Goal: Information Seeking & Learning: Find specific fact

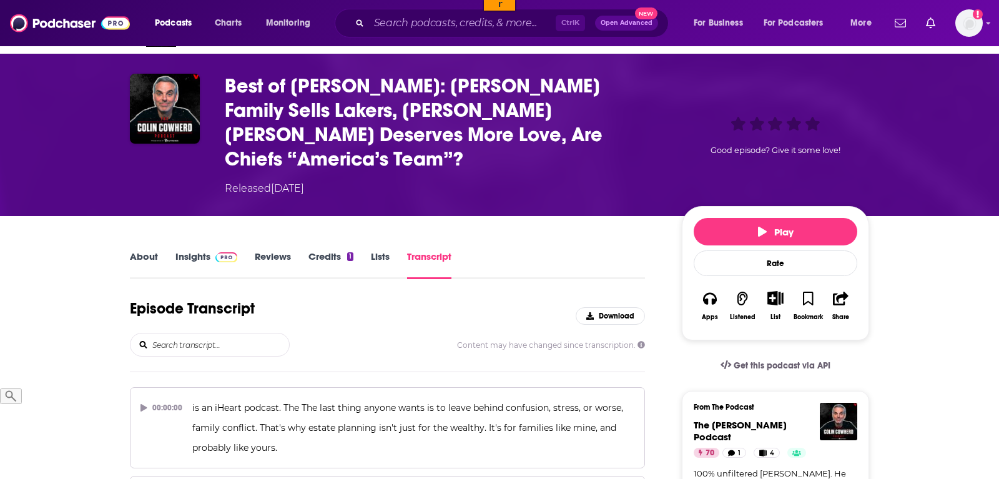
scroll to position [64, 0]
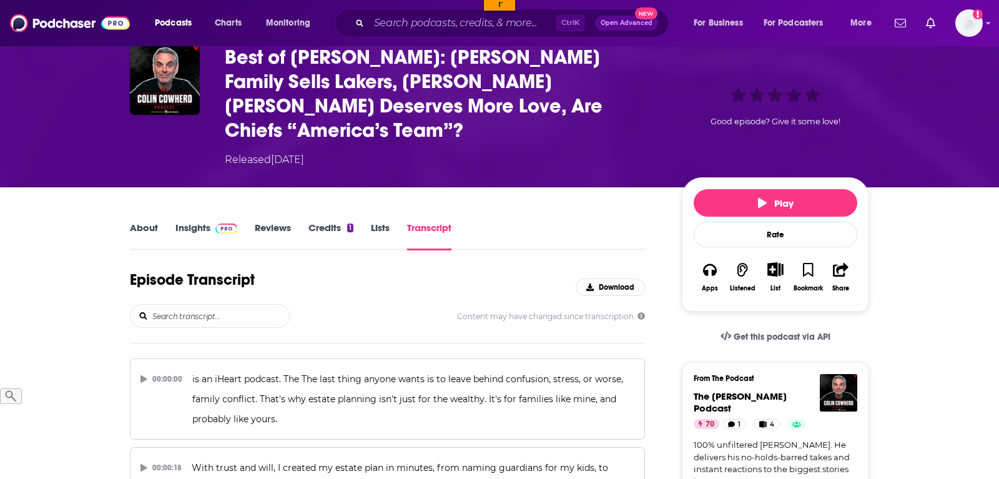
click at [190, 305] on input "search" at bounding box center [220, 316] width 138 height 22
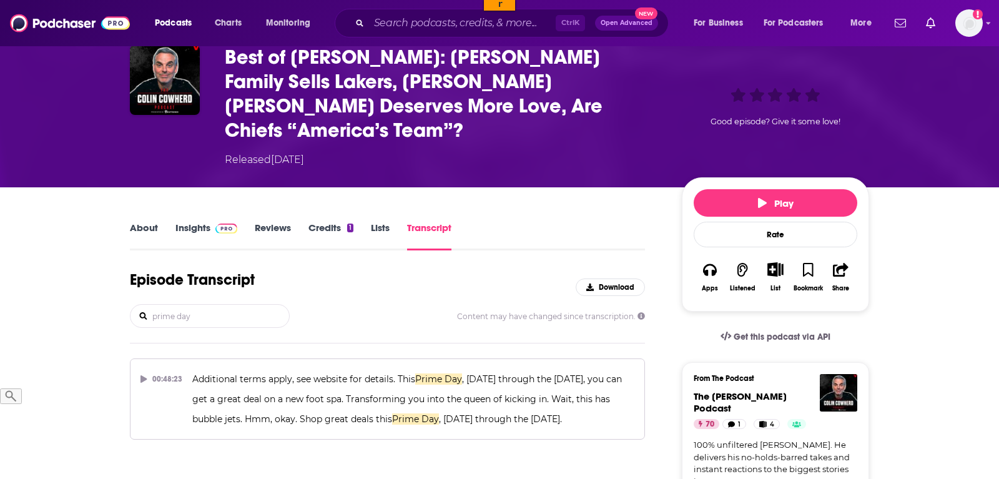
type input "prime day"
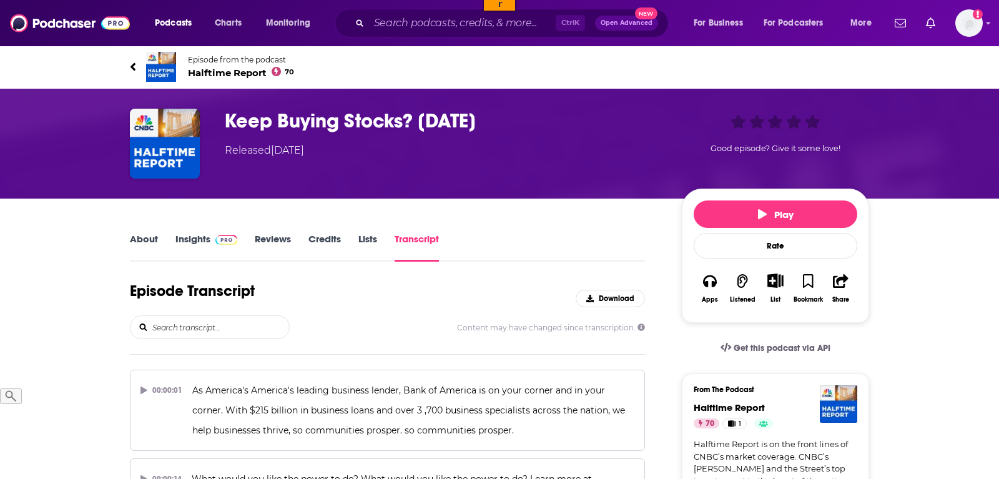
click at [195, 331] on input "search" at bounding box center [220, 327] width 138 height 22
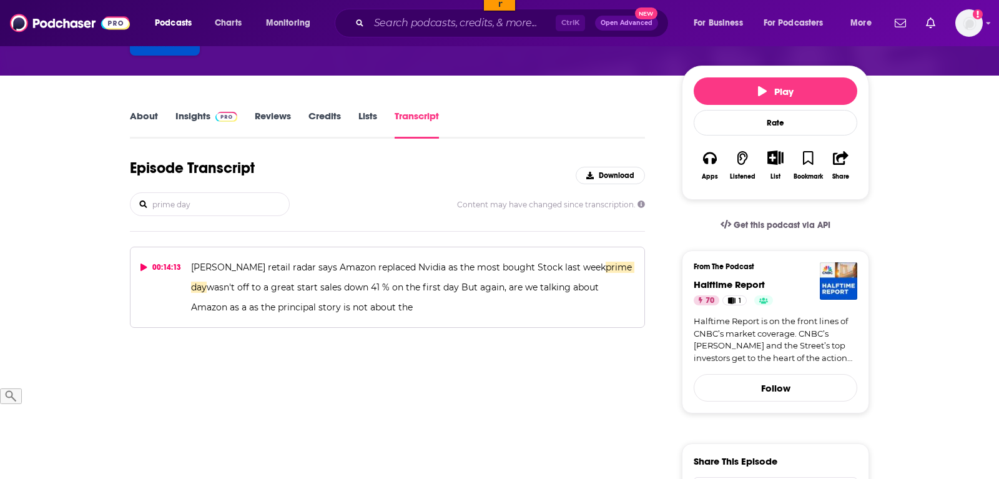
scroll to position [127, 0]
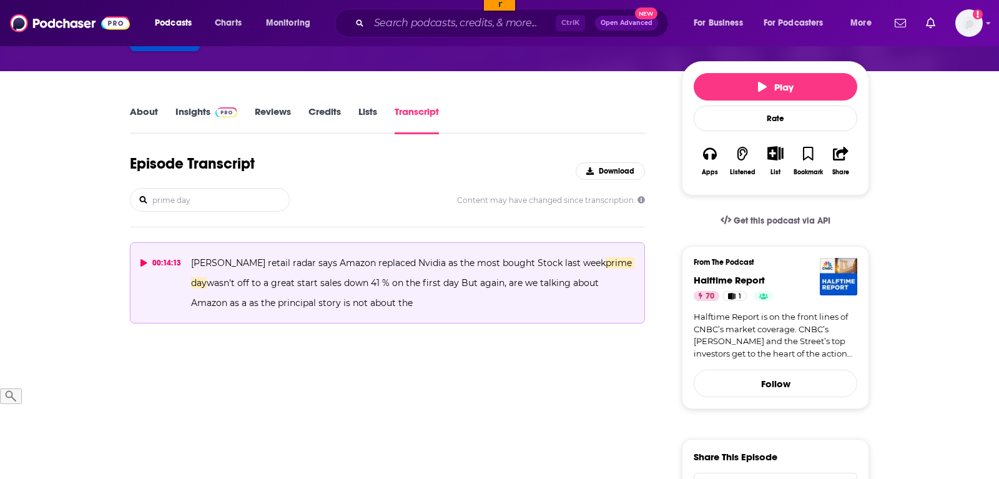
type input "prime day"
drag, startPoint x: 377, startPoint y: 307, endPoint x: 190, endPoint y: 253, distance: 194.8
click at [190, 253] on button "00:14:13 JP Morgan's retail radar says Amazon replaced Nvidia as the most bough…" at bounding box center [387, 282] width 515 height 81
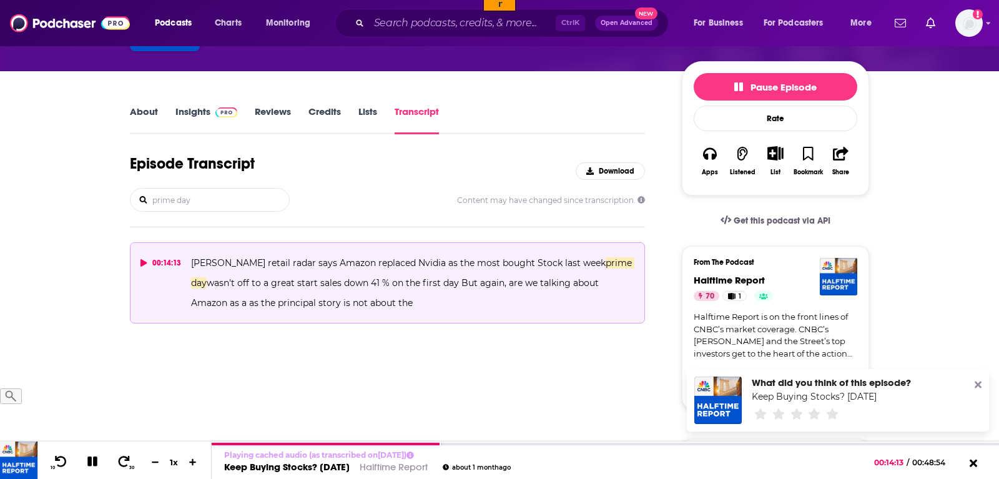
copy span "JP Morgan's retail radar says Amazon replaced Nvidia as the most bought Stock l…"
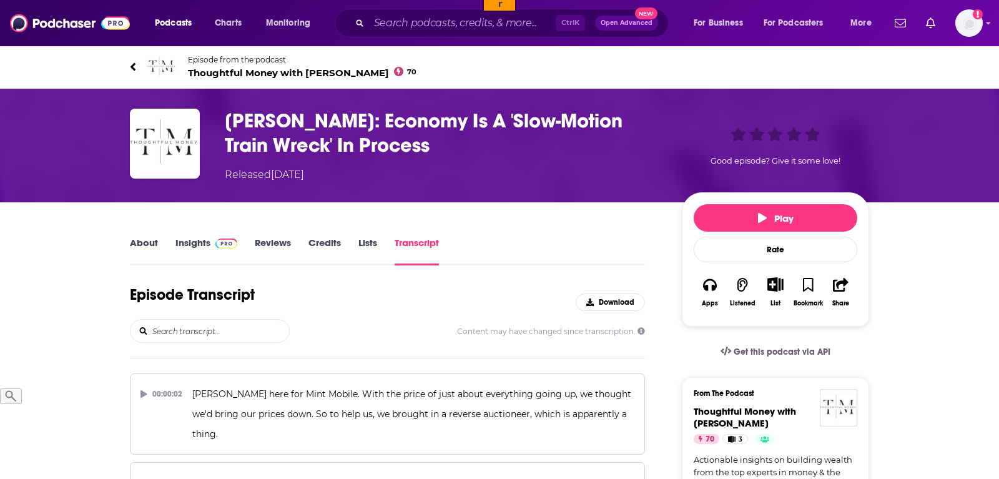
click at [223, 328] on input "search" at bounding box center [220, 331] width 138 height 22
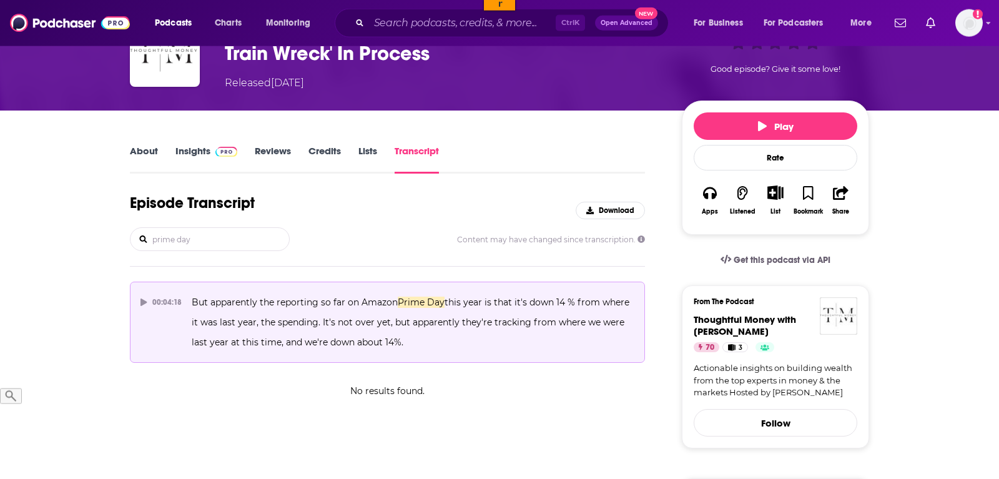
scroll to position [127, 0]
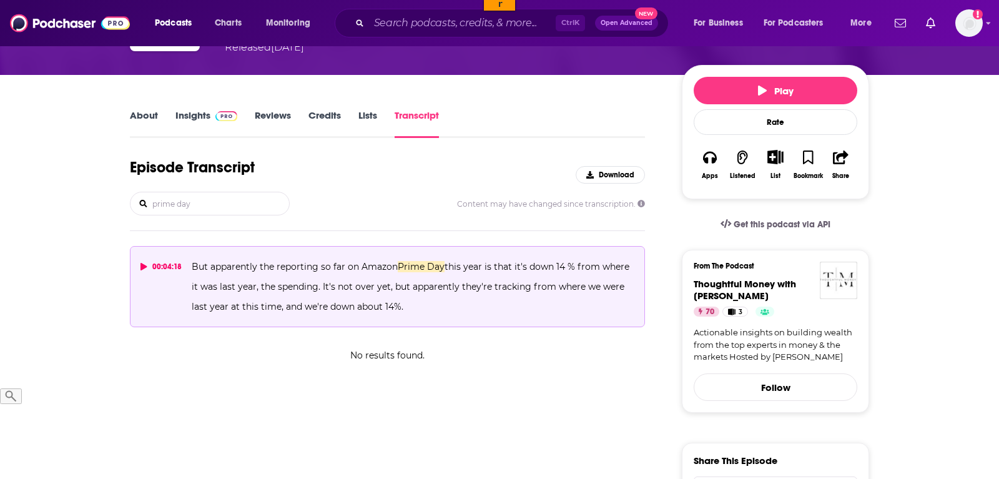
type input "prime day"
drag, startPoint x: 436, startPoint y: 307, endPoint x: 192, endPoint y: 267, distance: 248.0
click at [192, 267] on p "But apparently the reporting so far on Amazon Prime Day this year is that it's …" at bounding box center [413, 287] width 443 height 60
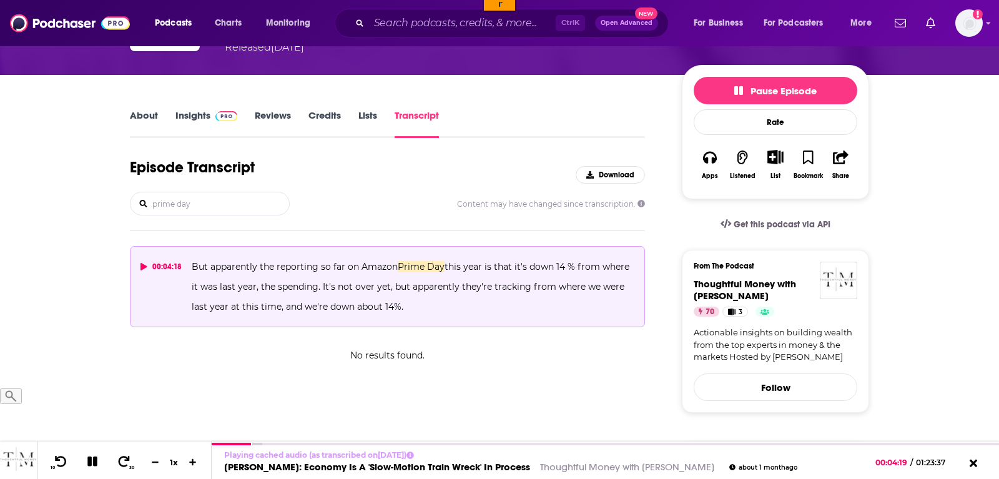
copy span "But apparently the reporting so far on Amazon Prime Day this year is that it's …"
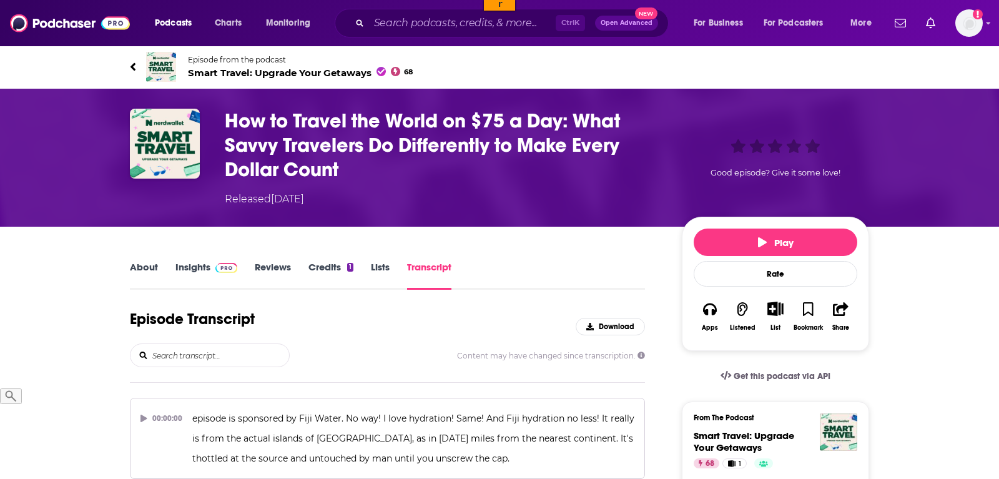
click at [207, 353] on input "search" at bounding box center [220, 355] width 138 height 22
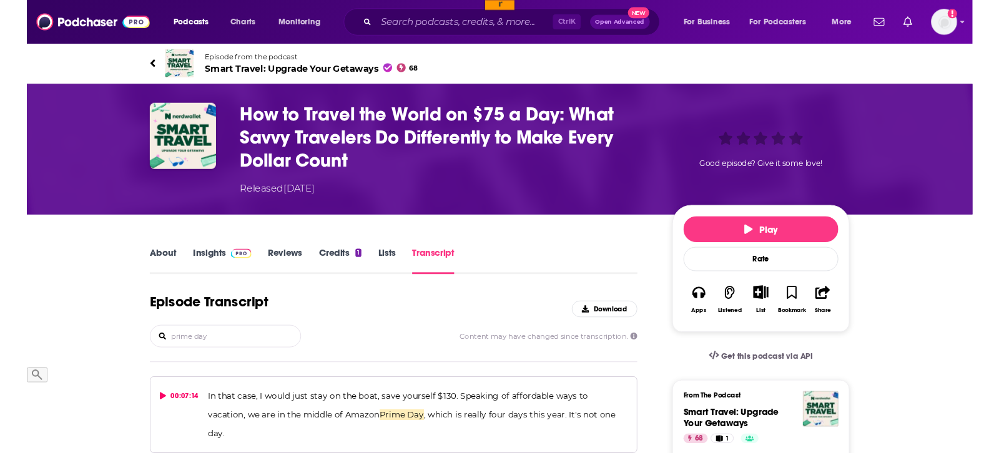
scroll to position [127, 0]
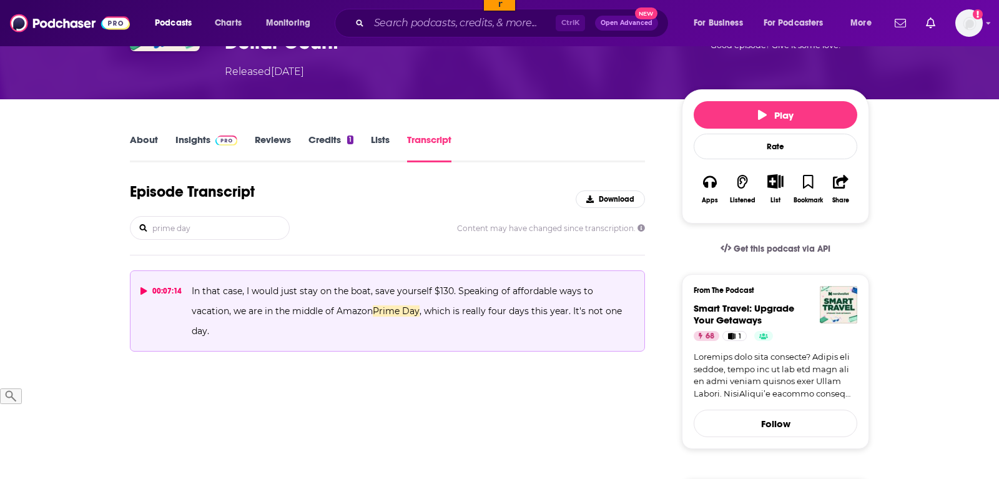
type input "prime day"
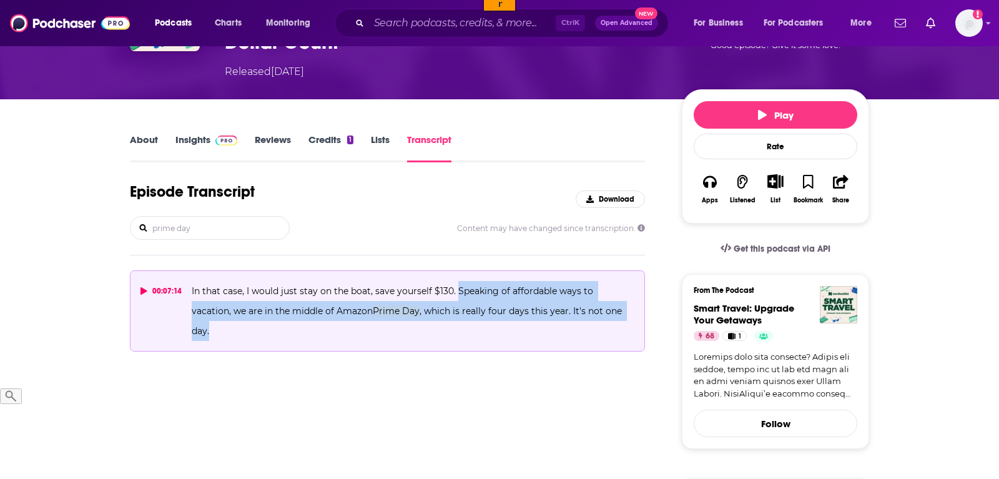
drag, startPoint x: 608, startPoint y: 310, endPoint x: 455, endPoint y: 293, distance: 153.9
click at [455, 293] on p "In that case, I would just stay on the boat, save yourself $130. Speaking of af…" at bounding box center [413, 311] width 443 height 60
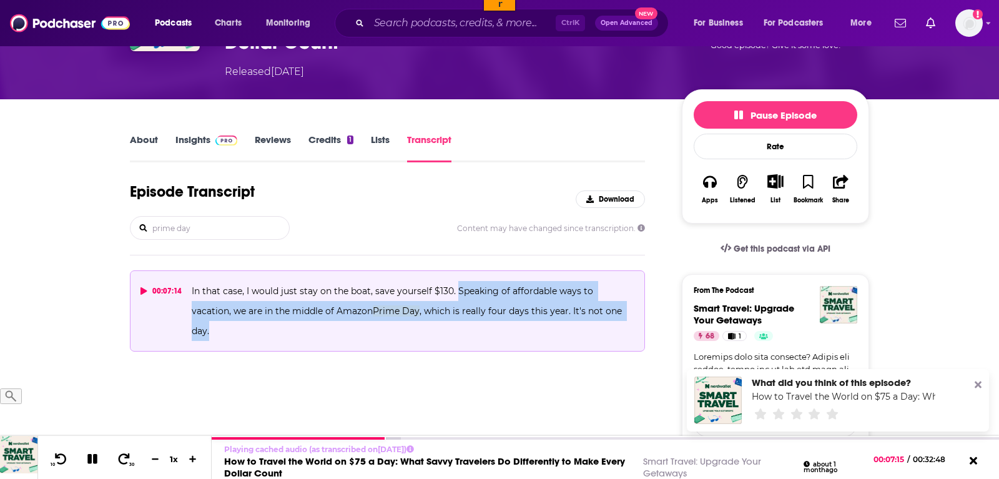
copy span "Speaking of affordable ways to vacation, we are in the middle of Amazon Prime D…"
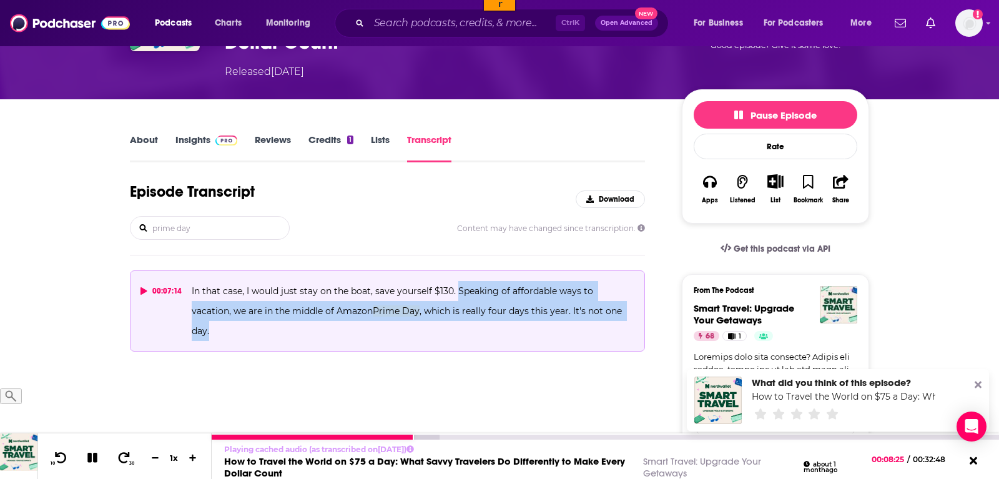
click at [92, 459] on icon at bounding box center [92, 458] width 10 height 10
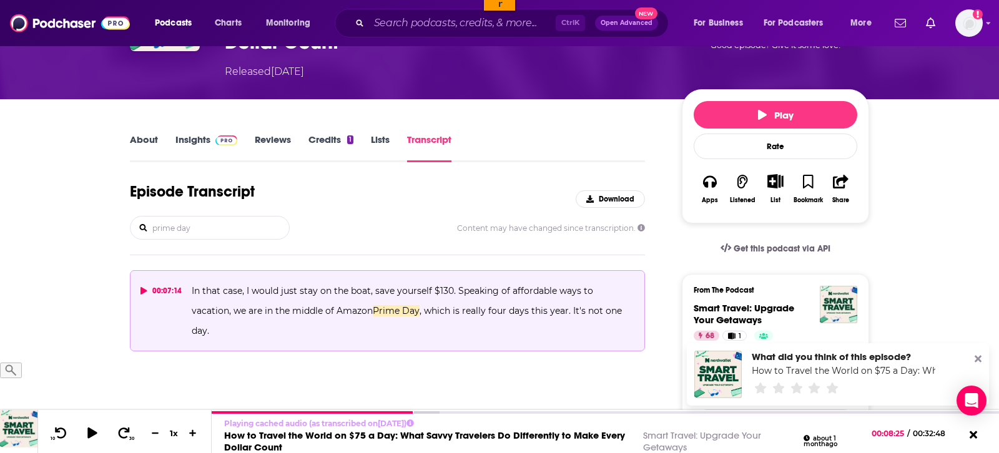
scroll to position [0, 0]
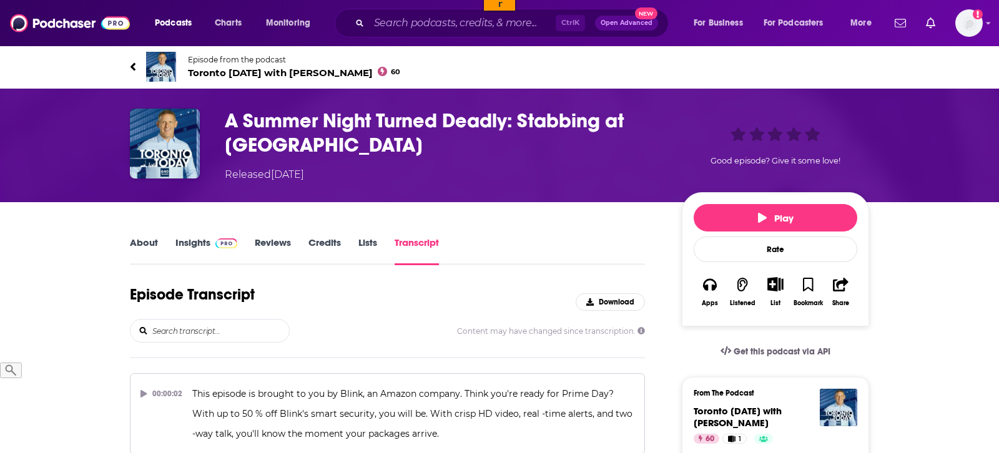
click at [186, 324] on input "search" at bounding box center [220, 331] width 138 height 22
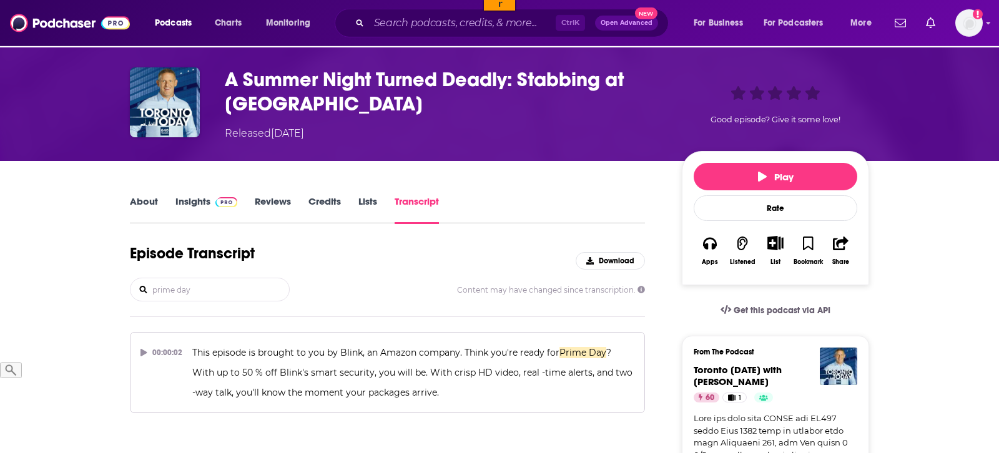
scroll to position [64, 0]
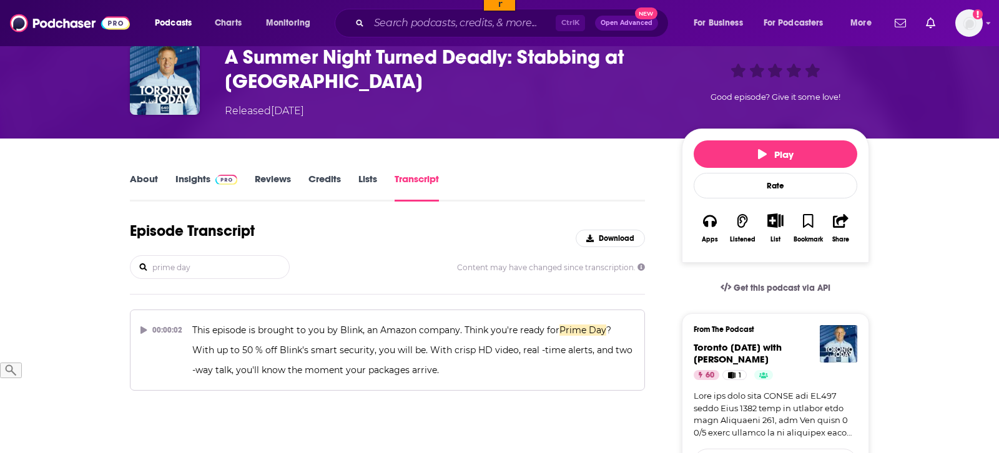
type input "prime day"
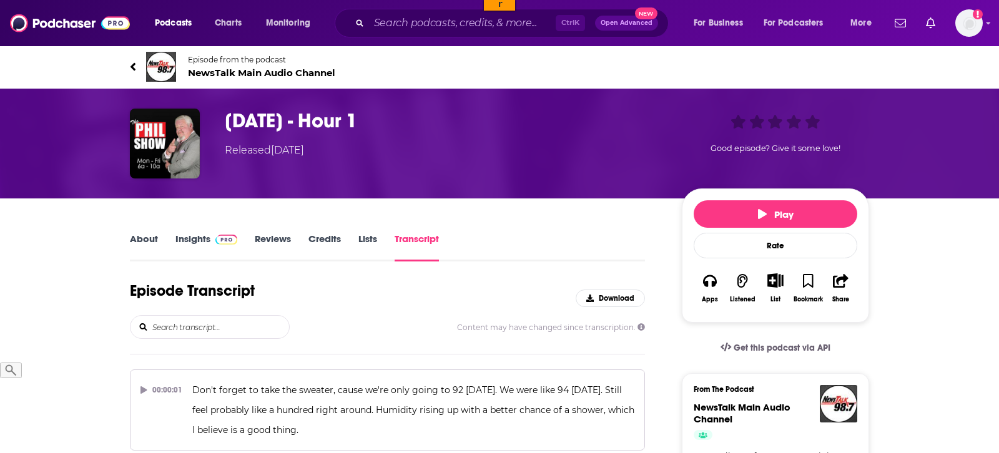
click at [237, 326] on input "search" at bounding box center [220, 327] width 138 height 22
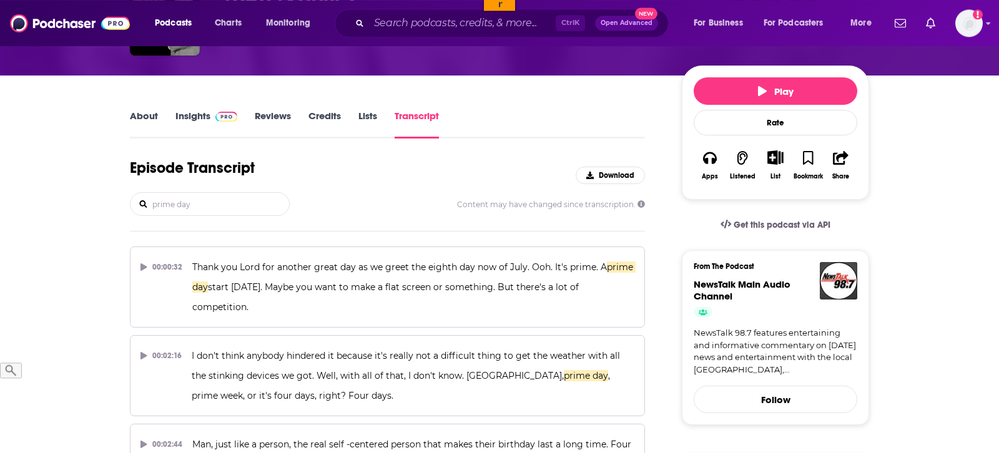
scroll to position [127, 0]
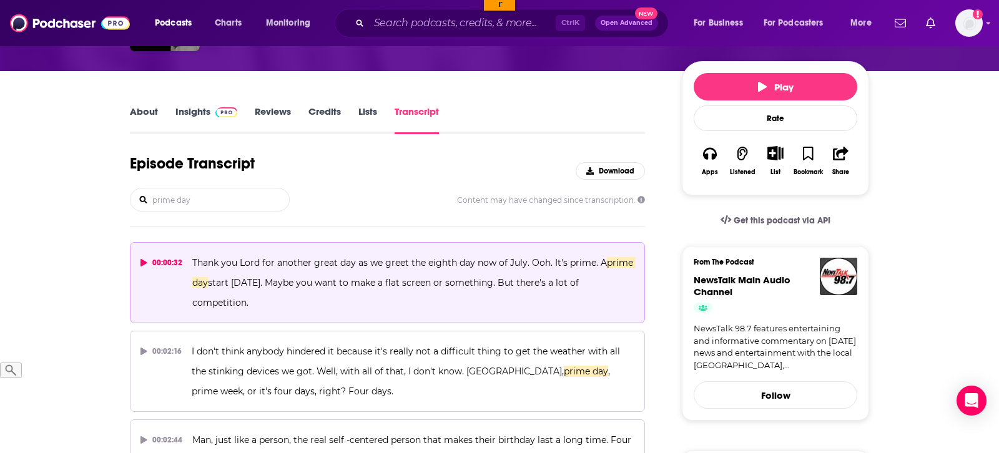
type input "prime day"
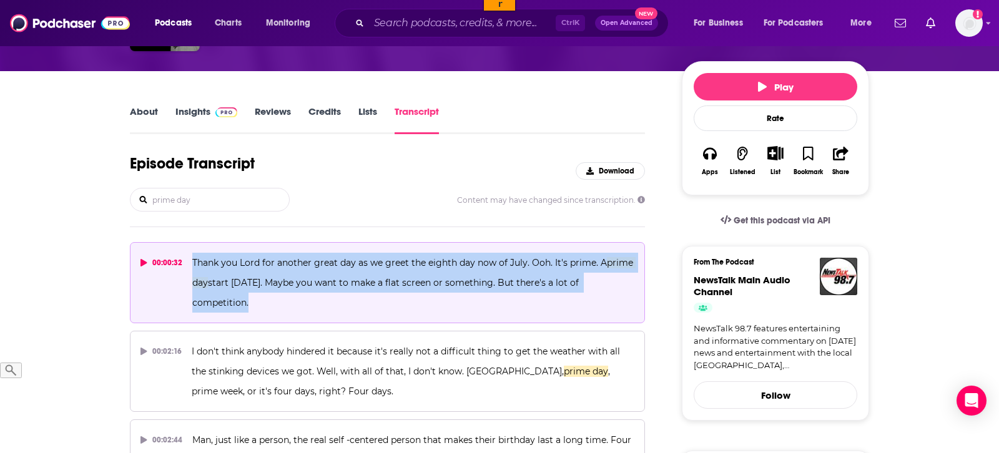
drag, startPoint x: 635, startPoint y: 279, endPoint x: 192, endPoint y: 262, distance: 443.0
click at [192, 262] on button "00:00:32 Thank you Lord for another great day as we greet the eighth day now of…" at bounding box center [387, 282] width 515 height 81
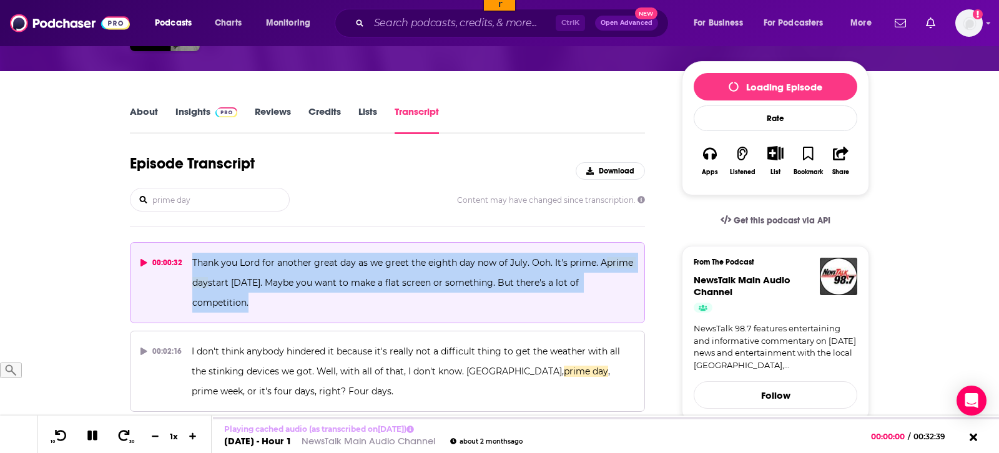
copy span "Thank you Lord for another great day as we greet the eighth day now of July. Oo…"
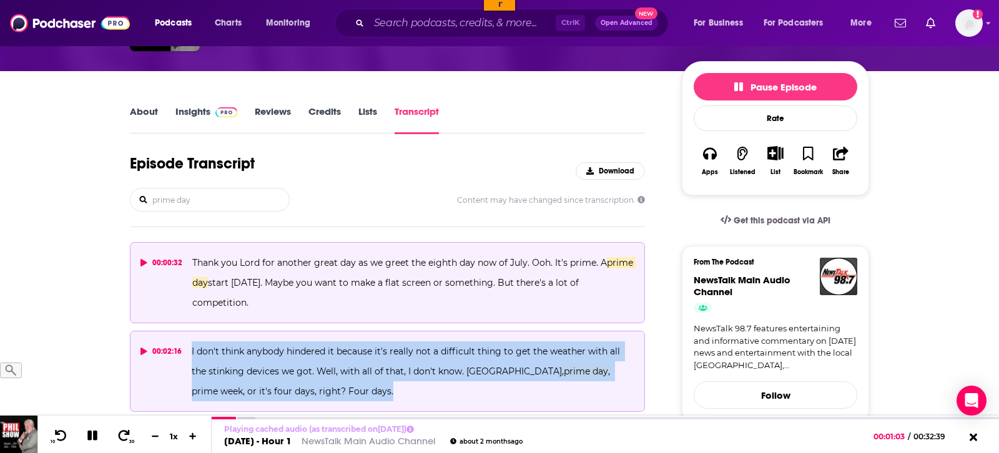
drag, startPoint x: 327, startPoint y: 375, endPoint x: 187, endPoint y: 332, distance: 145.7
click at [187, 332] on button "00:02:16 I don't think anybody hindered it because it's really not a difficult …" at bounding box center [387, 371] width 515 height 81
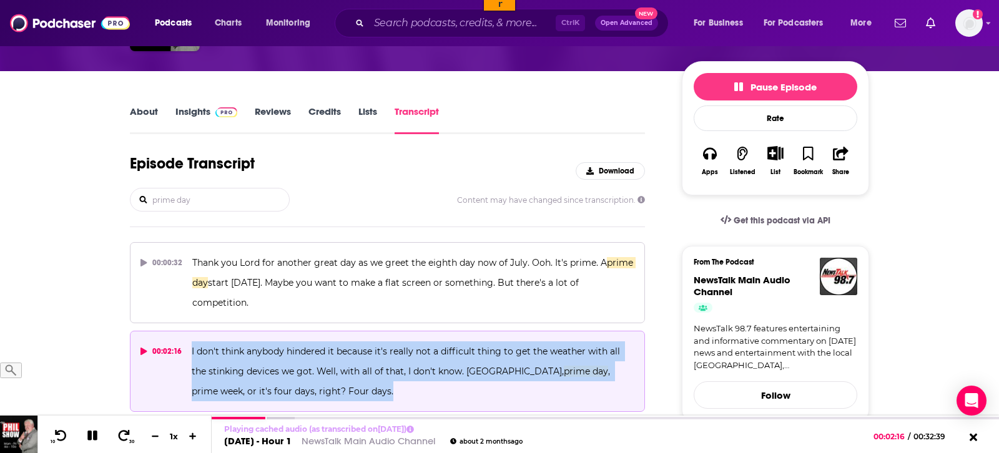
copy span "I don't think anybody hindered it because it's really not a difficult thing to …"
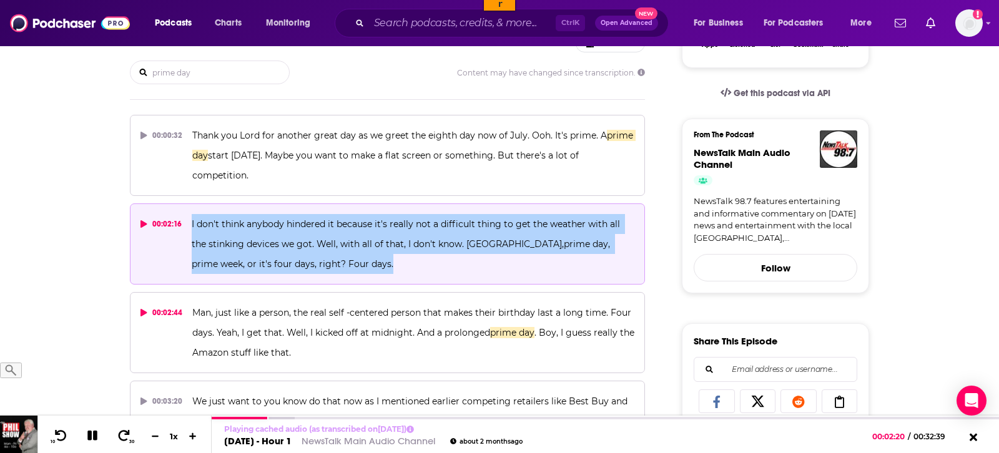
scroll to position [318, 0]
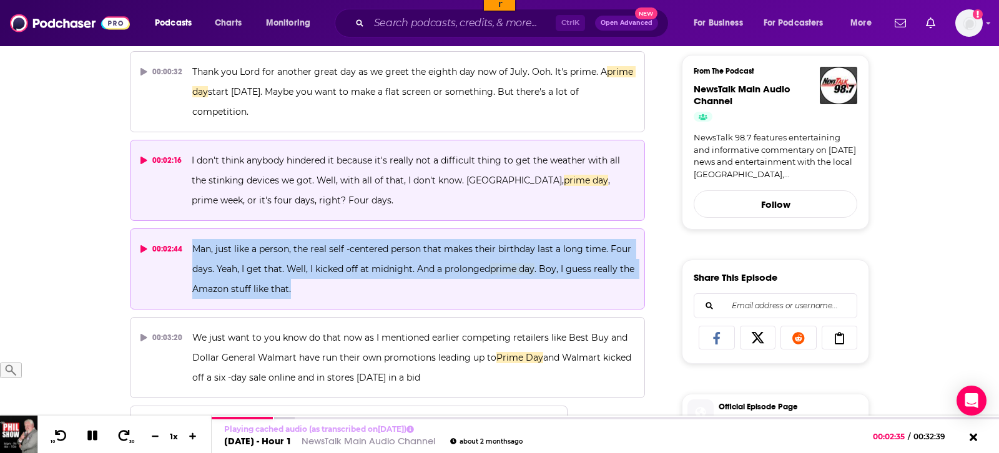
drag, startPoint x: 299, startPoint y: 272, endPoint x: 187, endPoint y: 229, distance: 119.8
click at [187, 229] on button "00:02:44 Man, just like a person, the real self -centered person that makes the…" at bounding box center [387, 269] width 515 height 81
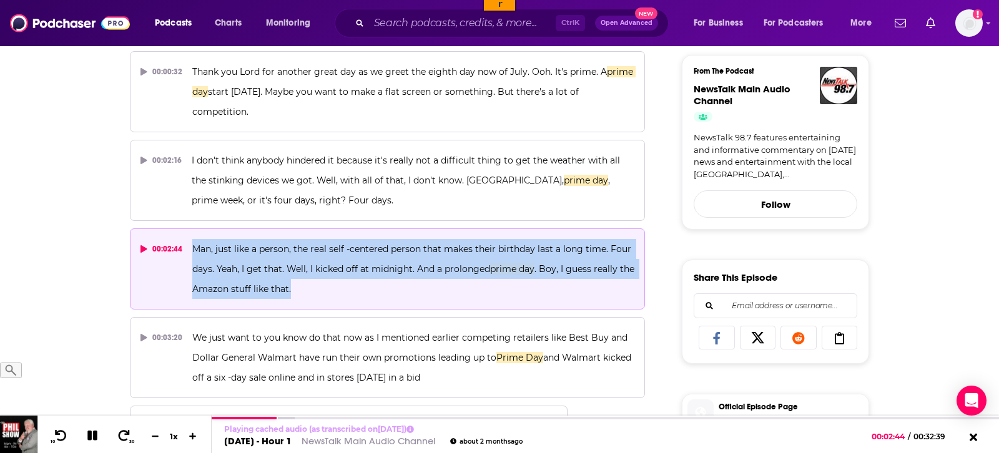
copy span "Man, just like a person, the real self -centered person that makes their birthd…"
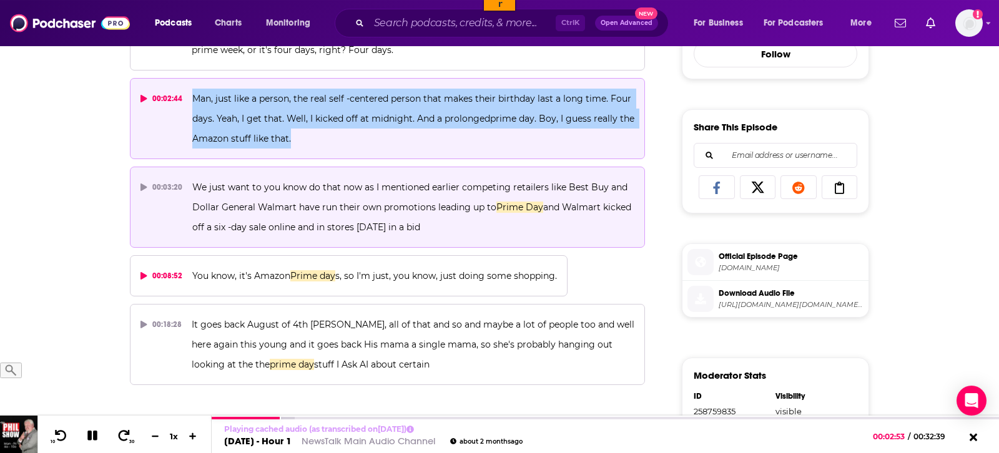
scroll to position [509, 0]
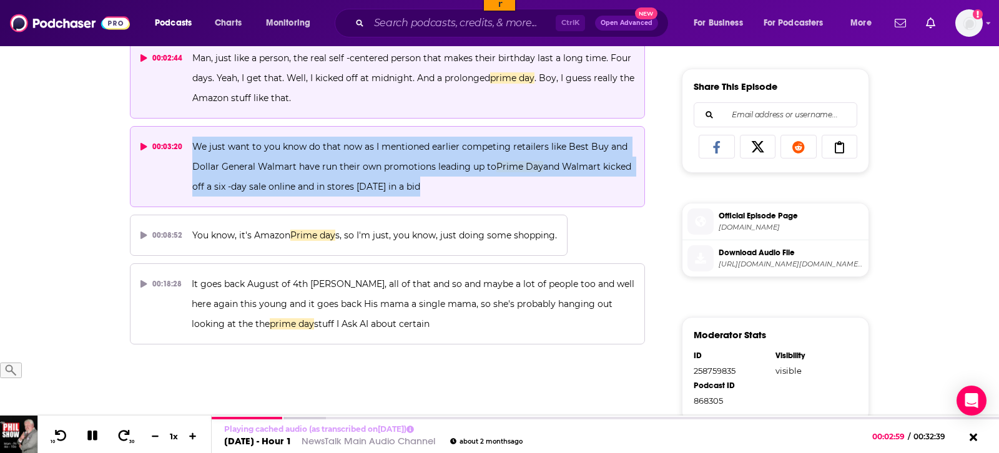
drag, startPoint x: 428, startPoint y: 165, endPoint x: 189, endPoint y: 127, distance: 242.7
click at [189, 127] on button "00:03:20 We just want to you know do that now as I mentioned earlier competing …" at bounding box center [387, 166] width 515 height 81
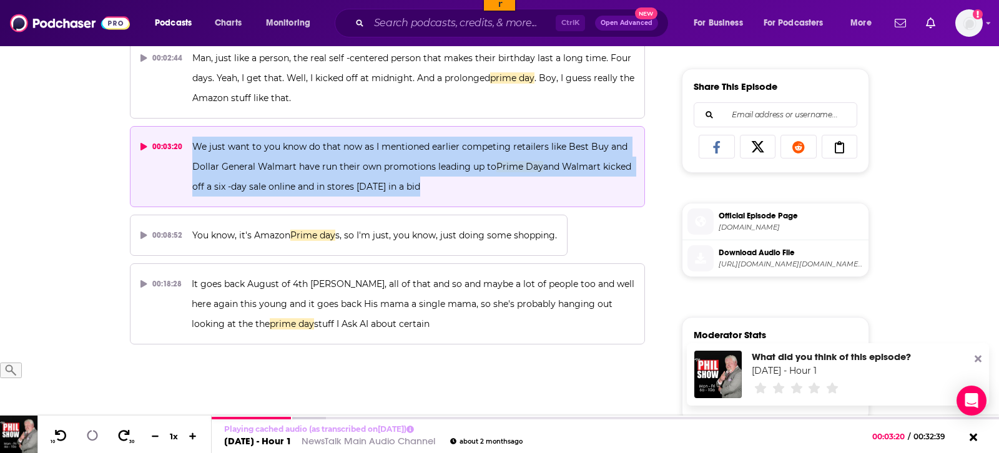
copy span "We just want to you know do that now as I mentioned earlier competing retailers…"
click at [85, 435] on icon at bounding box center [92, 436] width 14 height 12
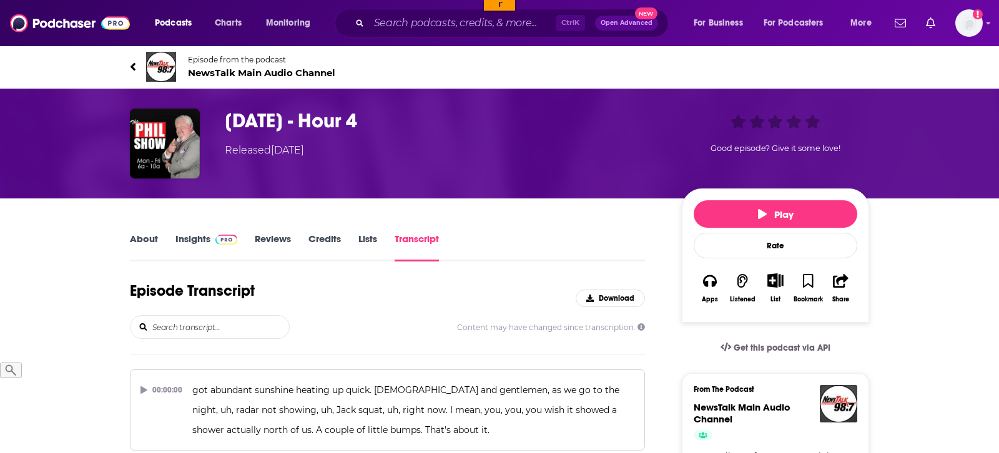
click at [221, 318] on input "search" at bounding box center [220, 327] width 138 height 22
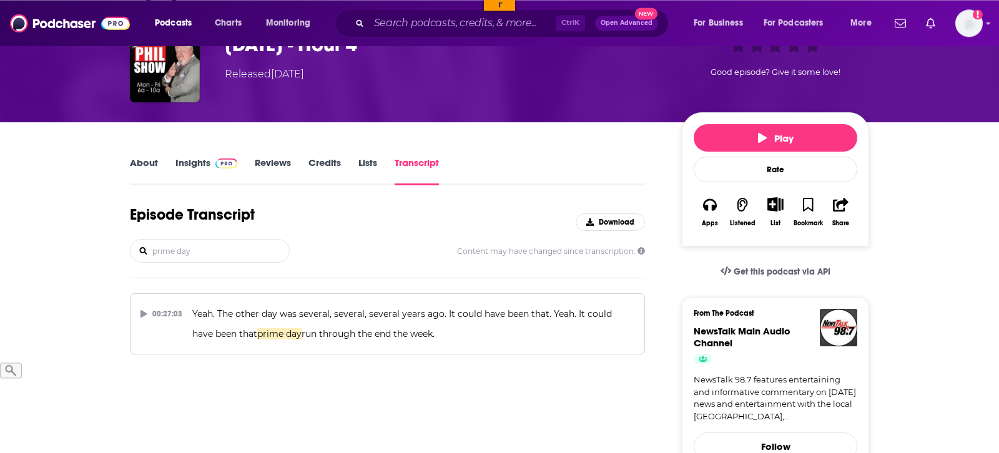
scroll to position [127, 0]
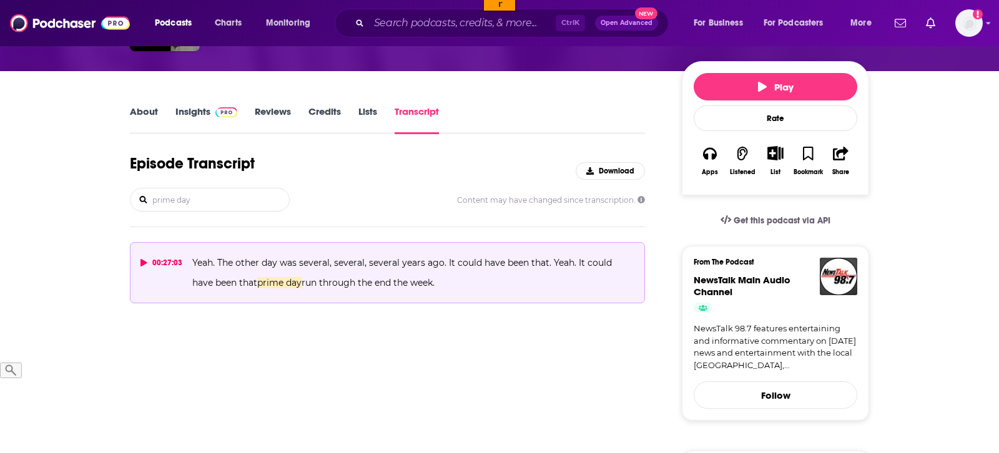
type input "prime day"
drag, startPoint x: 432, startPoint y: 285, endPoint x: 189, endPoint y: 260, distance: 244.8
click at [189, 260] on button "00:27:03 Yeah. The other day was several, several, several years ago. It could …" at bounding box center [387, 272] width 515 height 61
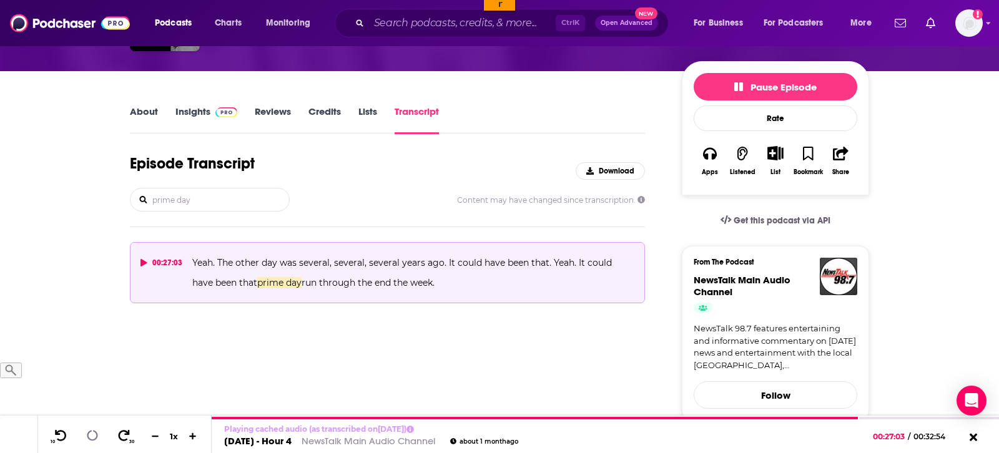
copy span "Yeah. The other day was several, several, several years ago. It could have been…"
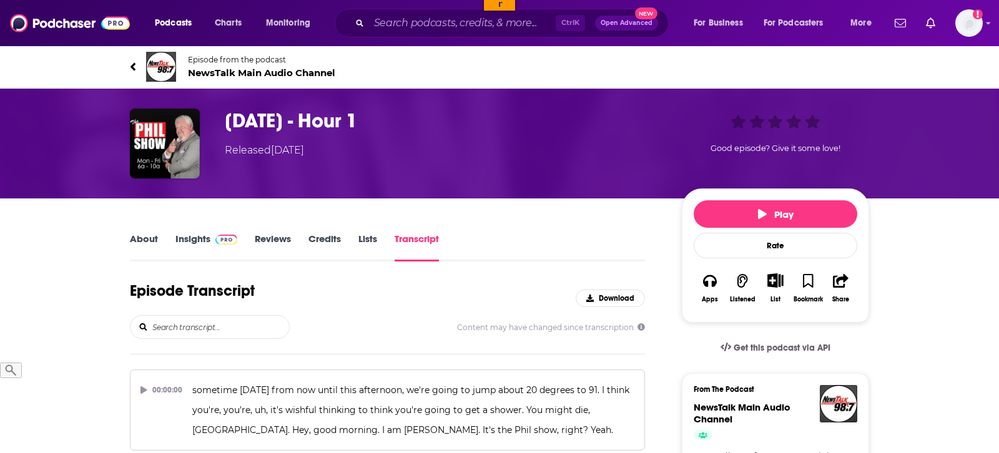
click at [207, 332] on input "search" at bounding box center [220, 327] width 138 height 22
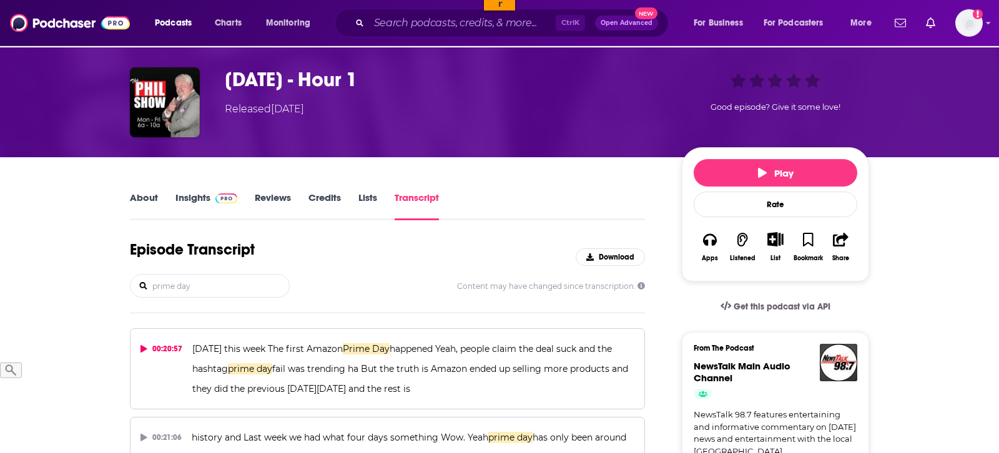
scroll to position [64, 0]
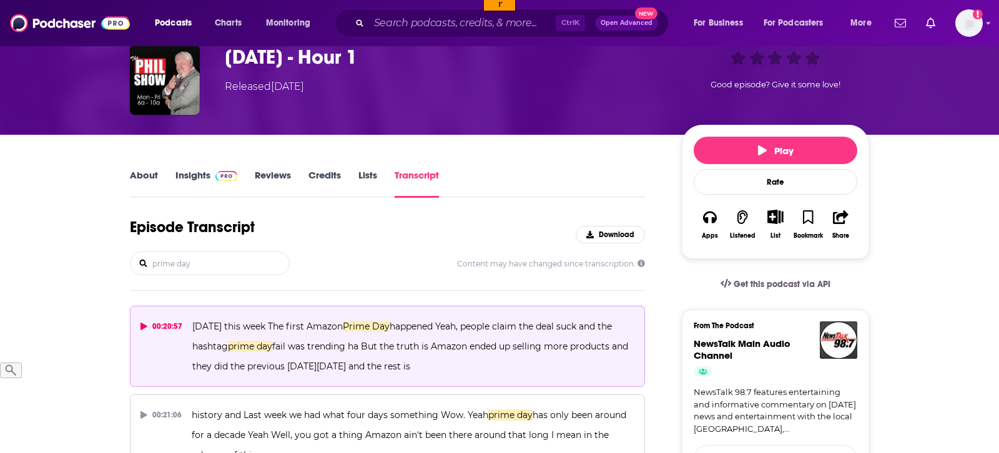
type input "prime day"
drag, startPoint x: 427, startPoint y: 360, endPoint x: 189, endPoint y: 319, distance: 242.0
click at [189, 319] on button "00:20:57 Ten years ago this week The first Amazon Prime Day happened Yeah, peop…" at bounding box center [387, 346] width 515 height 81
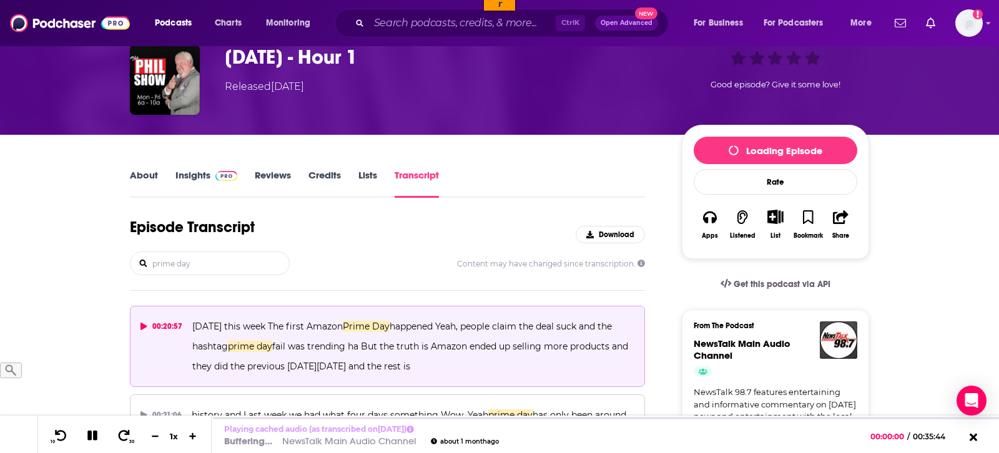
copy span "Ten years ago this week The first Amazon Prime Day happened Yeah, people claim …"
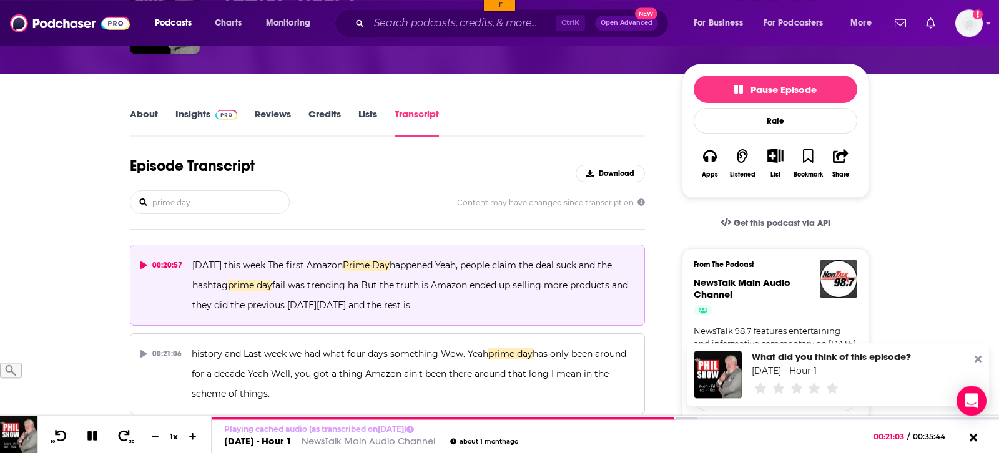
scroll to position [127, 0]
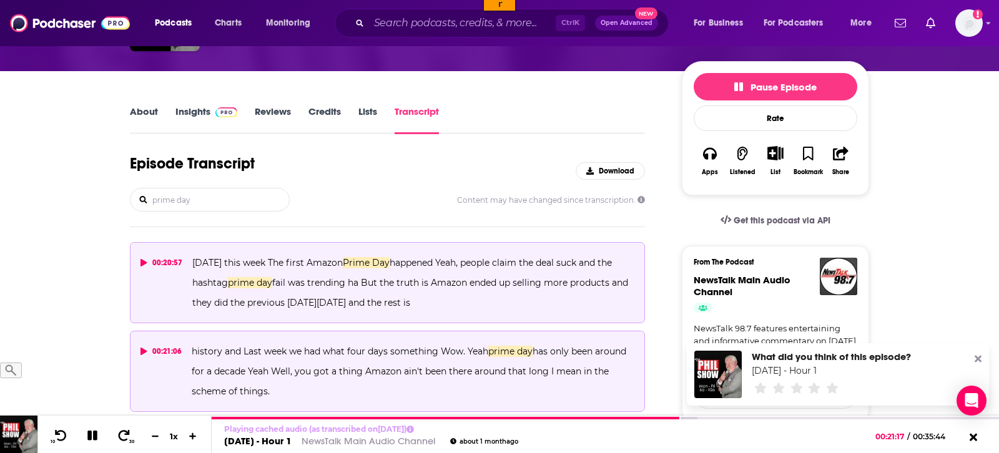
drag, startPoint x: 284, startPoint y: 395, endPoint x: 224, endPoint y: 353, distance: 73.6
click at [224, 353] on p "history and Last week we had what four days something Wow. Yeah prime day has o…" at bounding box center [413, 372] width 443 height 60
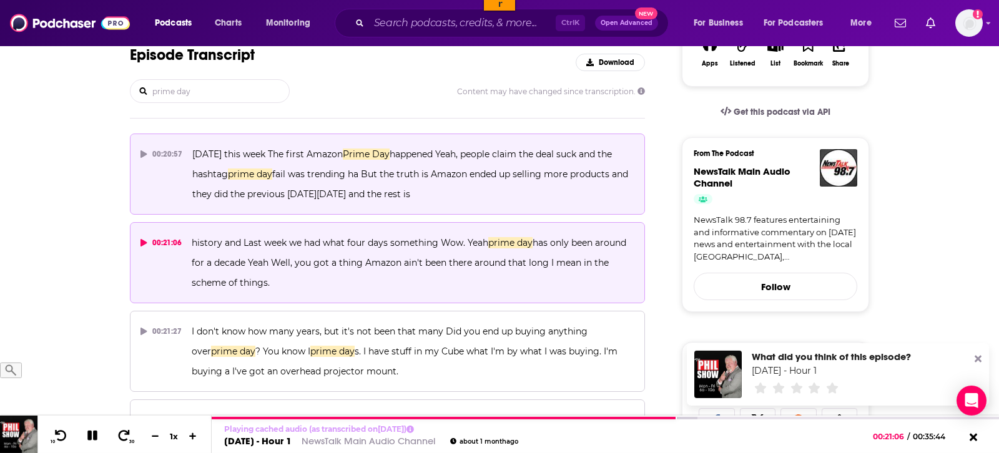
scroll to position [255, 0]
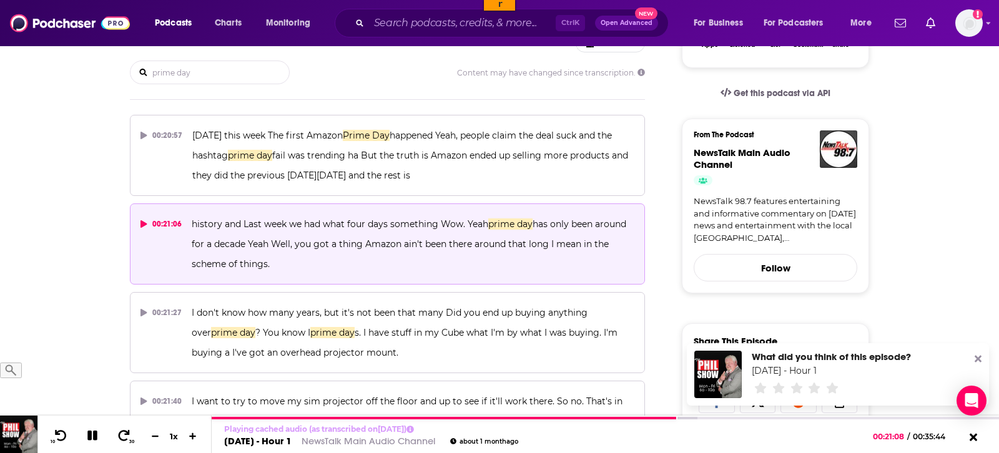
copy span "and Last week we had what four days something Wow. Yeah prime day has only been…"
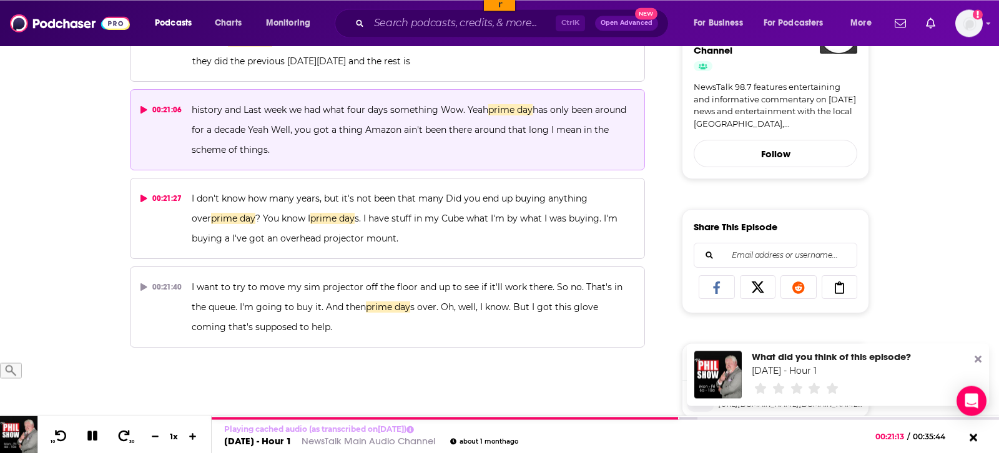
scroll to position [382, 0]
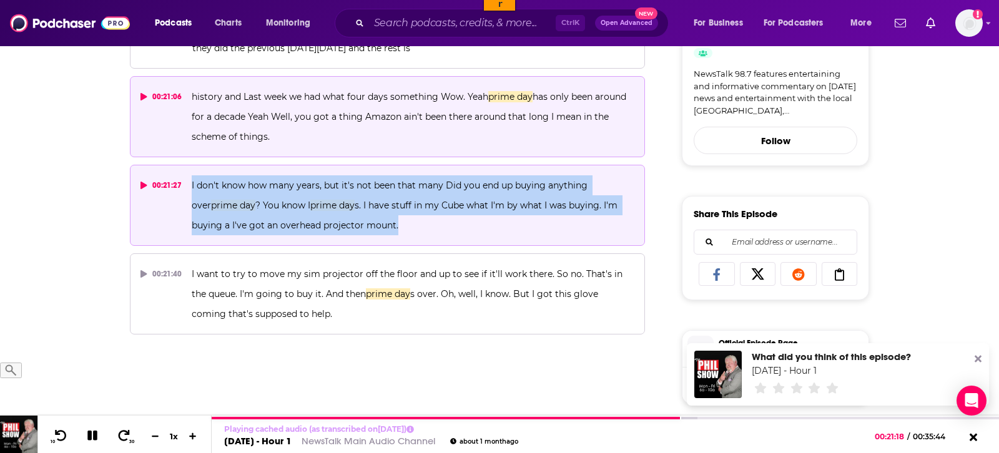
drag, startPoint x: 374, startPoint y: 227, endPoint x: 188, endPoint y: 180, distance: 191.9
click at [188, 180] on button "00:21:27 I don't know how many years, but it's not been that many Did you end u…" at bounding box center [387, 205] width 515 height 81
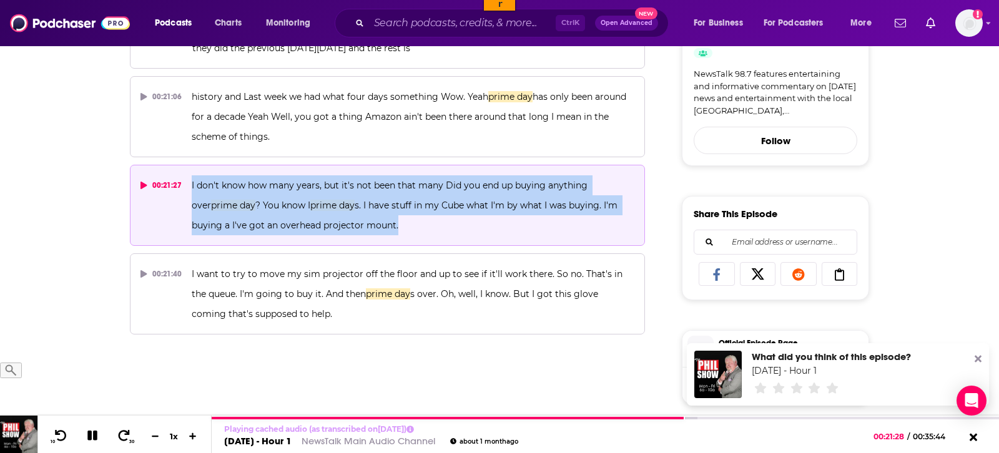
copy span "I don't know how many years, but it's not been that many Did you end up buying …"
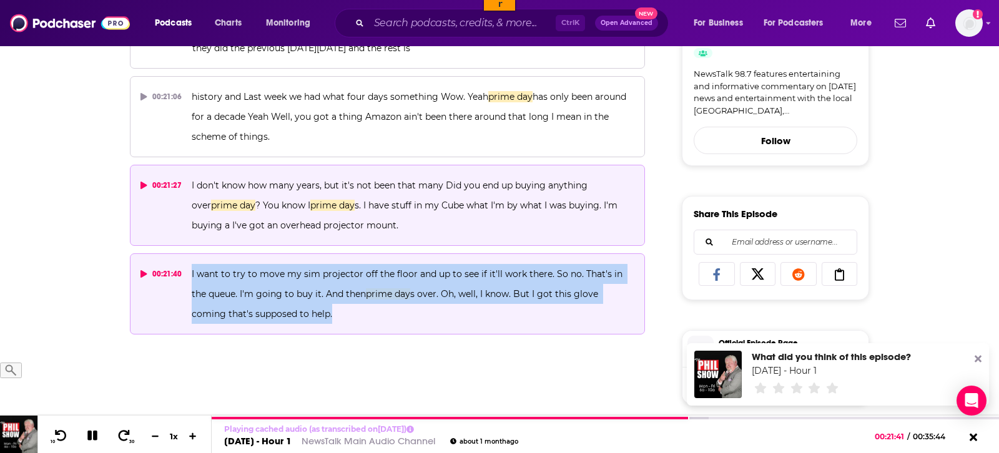
drag, startPoint x: 307, startPoint y: 311, endPoint x: 189, endPoint y: 273, distance: 123.4
click at [189, 273] on button "00:21:40 I want to try to move my sim projector off the floor and up to see if …" at bounding box center [387, 293] width 515 height 81
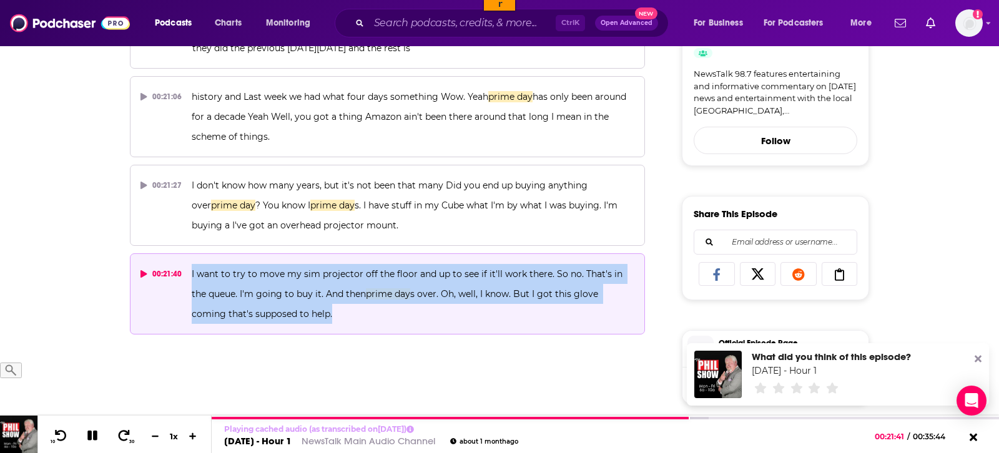
copy span "I want to try to move my sim projector off the floor and up to see if it'll wor…"
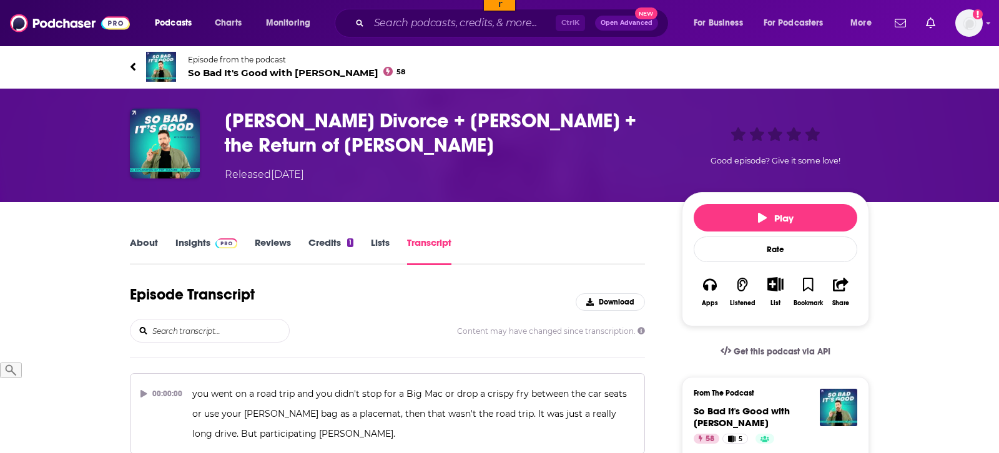
click at [209, 341] on input "search" at bounding box center [220, 331] width 138 height 22
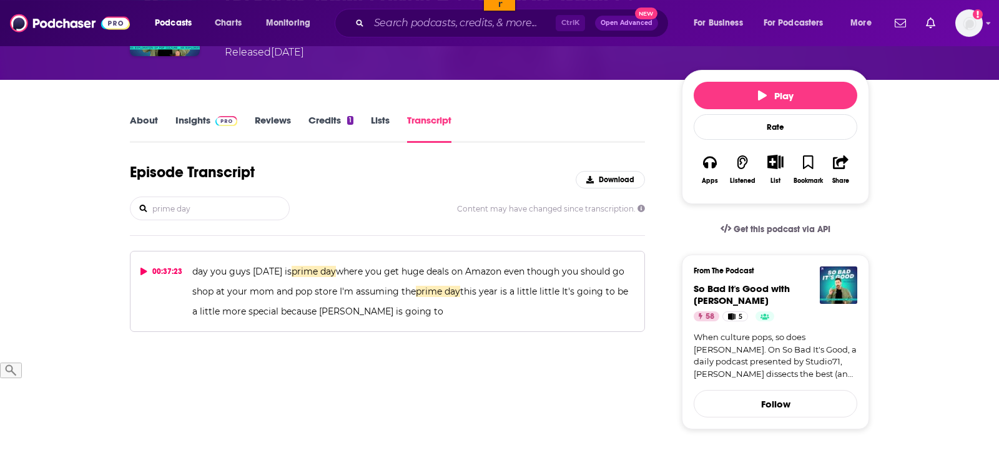
scroll to position [127, 0]
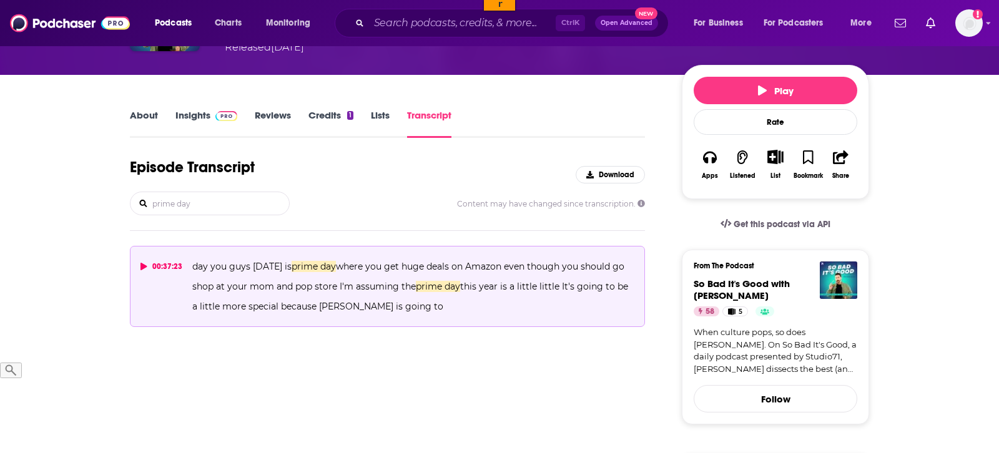
type input "prime day"
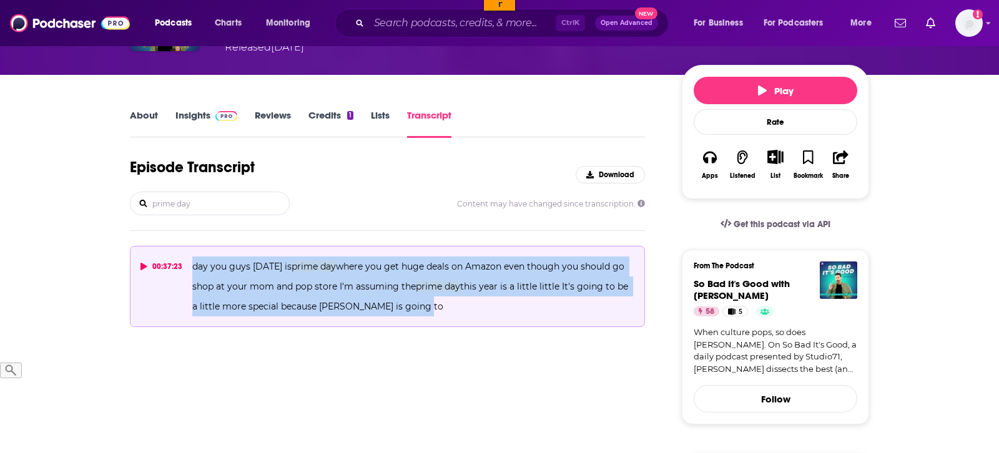
drag, startPoint x: 412, startPoint y: 307, endPoint x: 189, endPoint y: 264, distance: 227.0
click at [189, 264] on button "00:37:23 day you guys today is prime day where you get huge deals on Amazon eve…" at bounding box center [387, 286] width 515 height 81
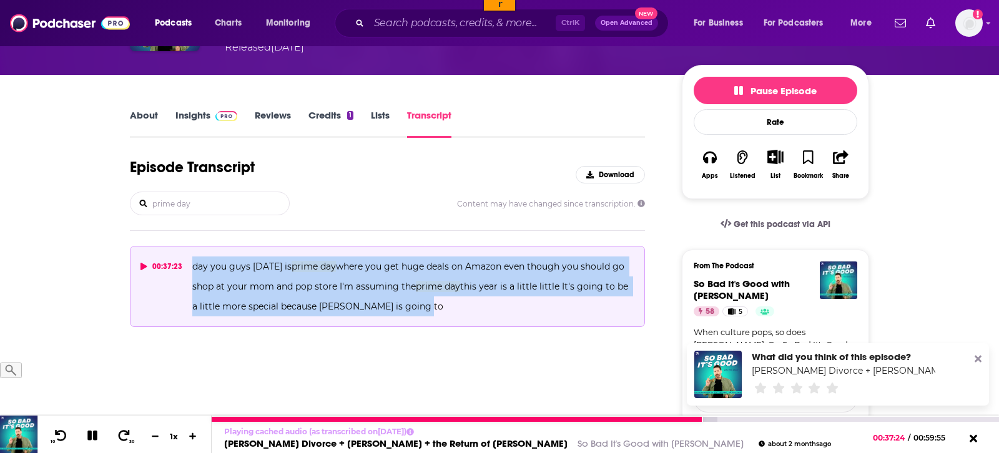
copy span "day you guys today is prime day where you get huge deals on Amazon even though …"
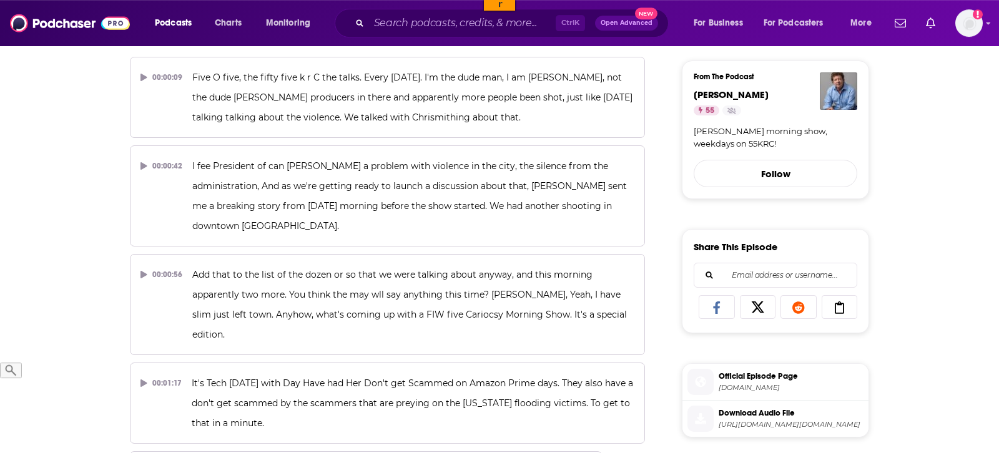
scroll to position [127, 0]
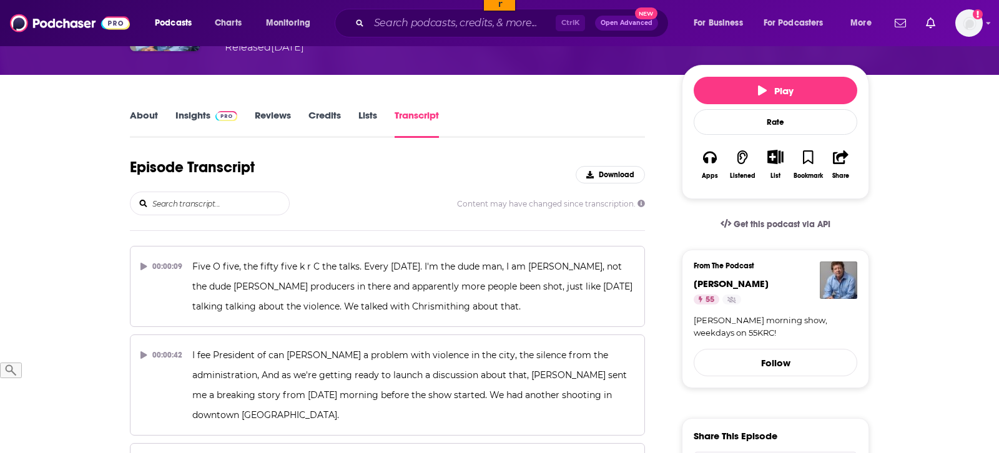
click at [227, 202] on input "search" at bounding box center [220, 203] width 138 height 22
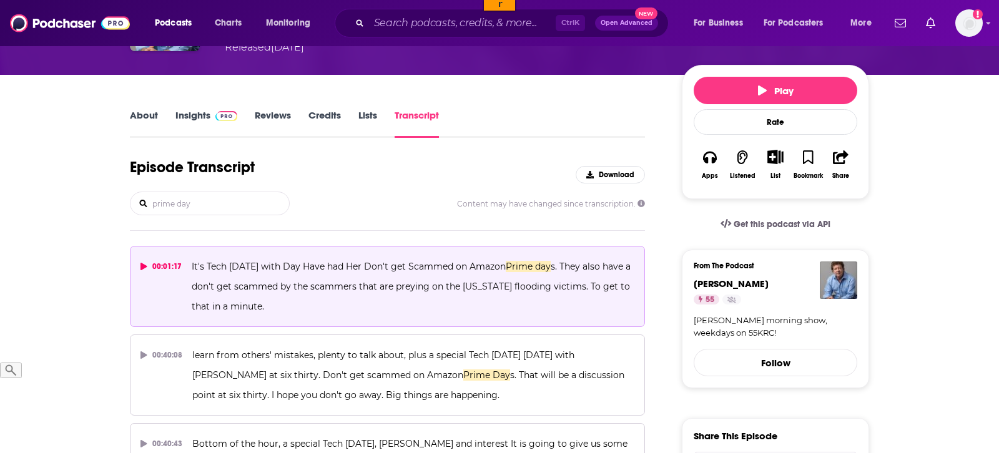
type input "prime day"
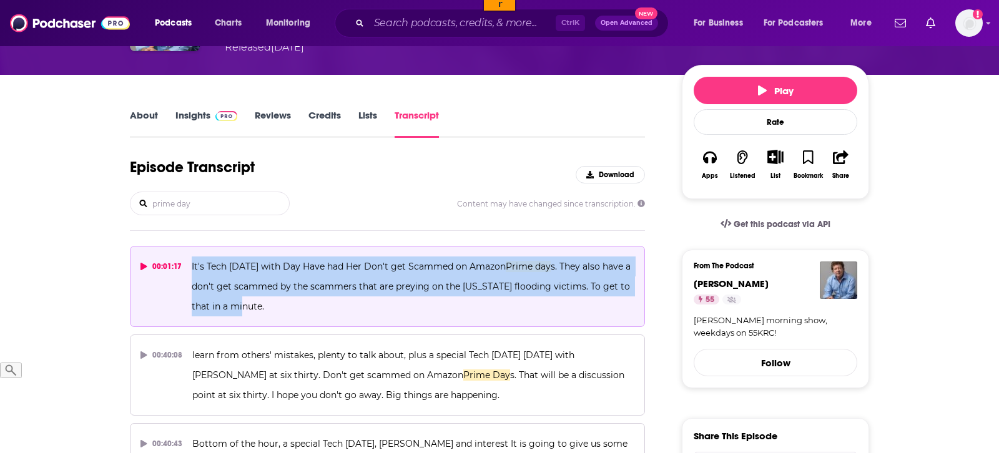
drag, startPoint x: 278, startPoint y: 304, endPoint x: 187, endPoint y: 265, distance: 99.0
click at [186, 265] on button "00:01:17 It's Tech [DATE] with Day Have had Her Don't get Scammed on Amazon Pri…" at bounding box center [387, 286] width 515 height 81
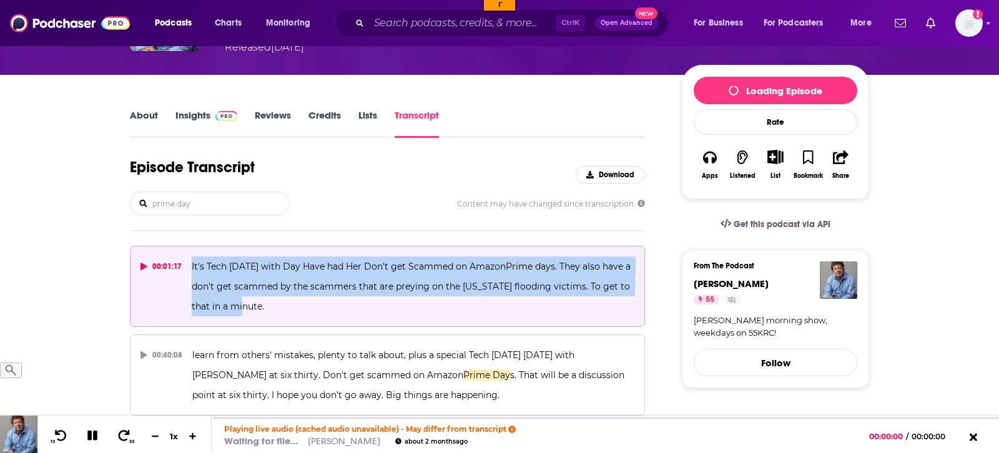
copy span "It's Tech [DATE] with Day Have had Her Don't get Scammed on Amazon Prime day s.…"
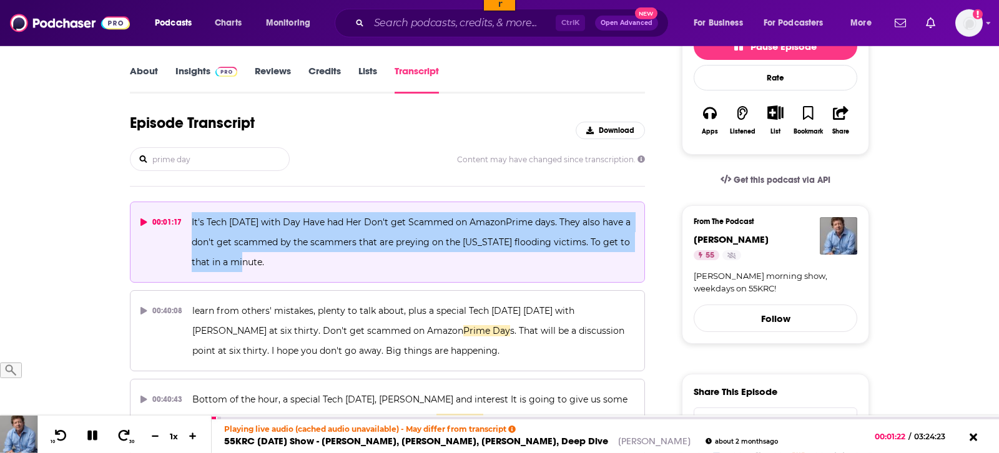
scroll to position [191, 0]
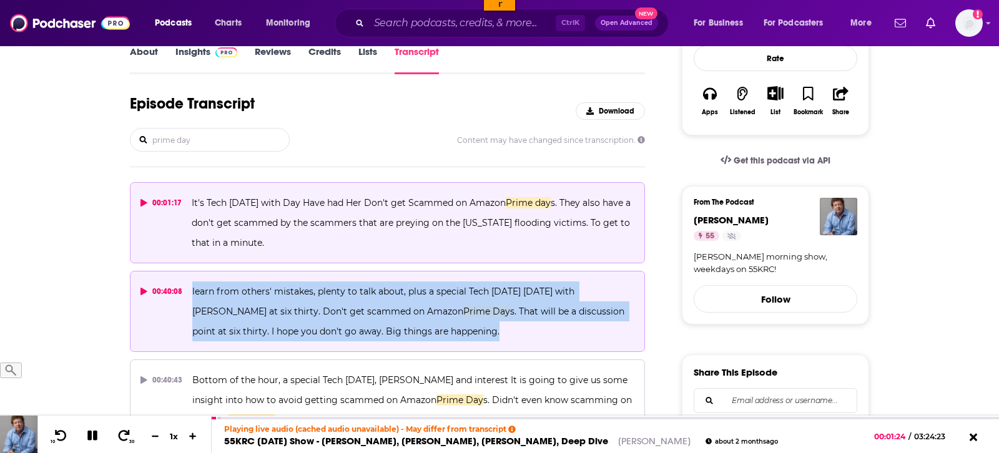
drag, startPoint x: 434, startPoint y: 336, endPoint x: 189, endPoint y: 288, distance: 250.0
click at [189, 288] on button "00:40:08 learn from others' mistakes, plenty to talk about, plus a special Tech…" at bounding box center [387, 311] width 515 height 81
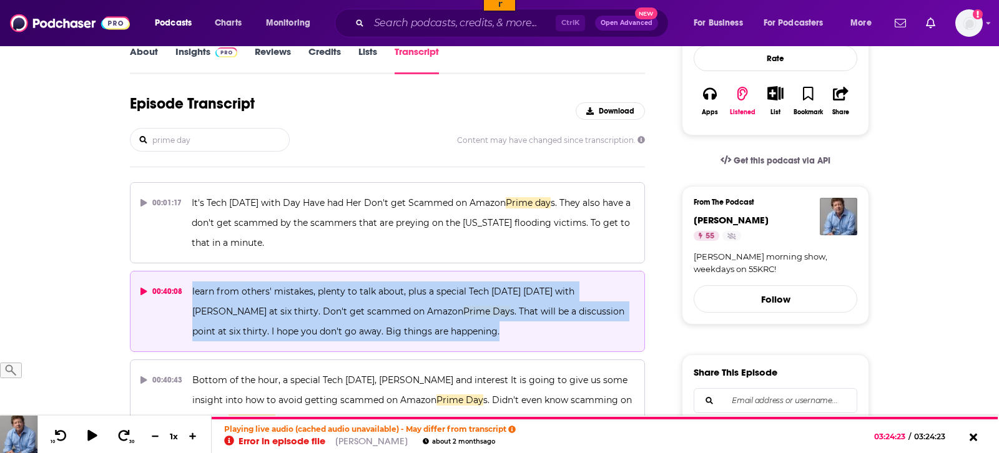
copy span "learn from others' mistakes, plenty to talk about, plus a special Tech [DATE] […"
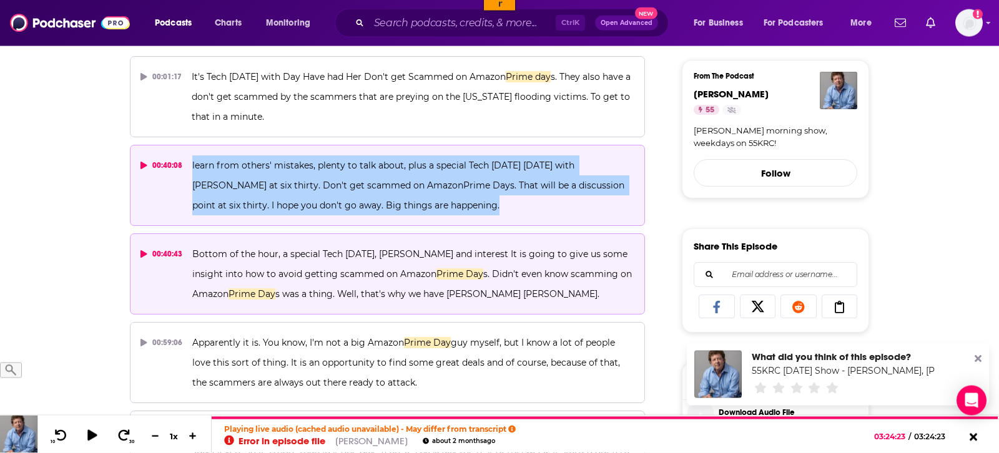
scroll to position [318, 0]
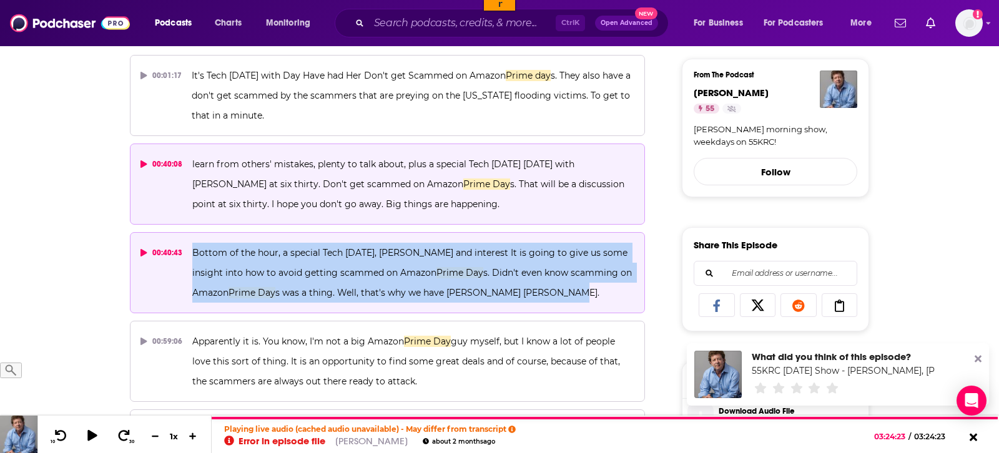
drag, startPoint x: 587, startPoint y: 300, endPoint x: 189, endPoint y: 253, distance: 401.1
click at [189, 253] on button "00:40:43 Bottom of the hour, a special Tech [DATE], [PERSON_NAME] and interest …" at bounding box center [387, 272] width 515 height 81
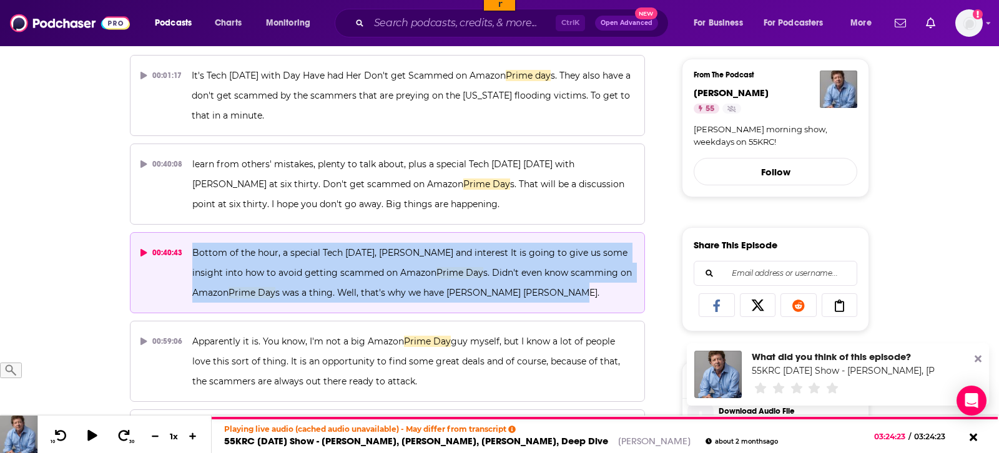
copy span "Bottom of the hour, a special Tech [DATE], [PERSON_NAME] and interest It is goi…"
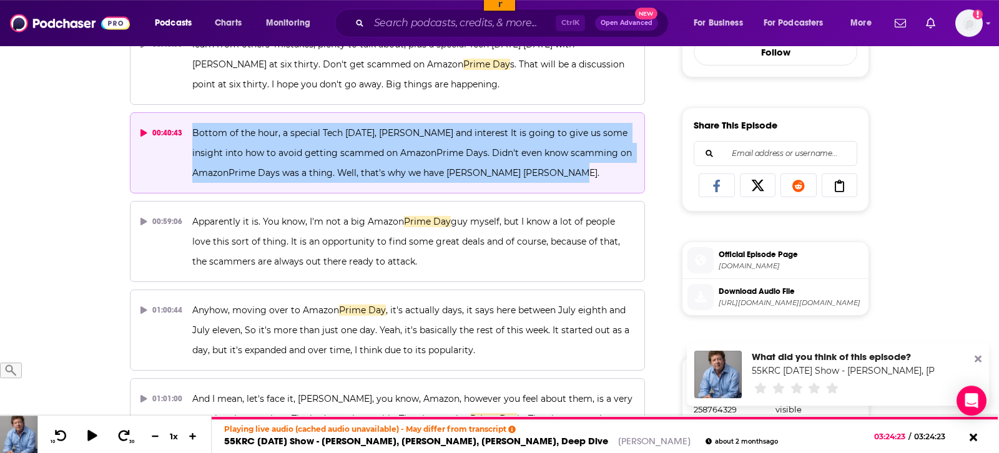
scroll to position [446, 0]
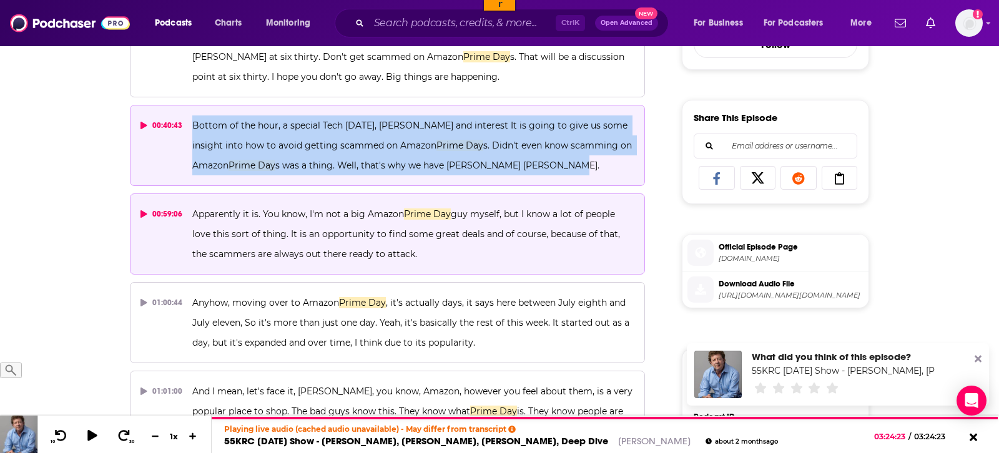
drag, startPoint x: 407, startPoint y: 255, endPoint x: 185, endPoint y: 217, distance: 225.0
click at [185, 217] on button "00:59:06 Apparently it is. You know, I'm not a big Amazon Prime Day guy myself,…" at bounding box center [387, 234] width 515 height 81
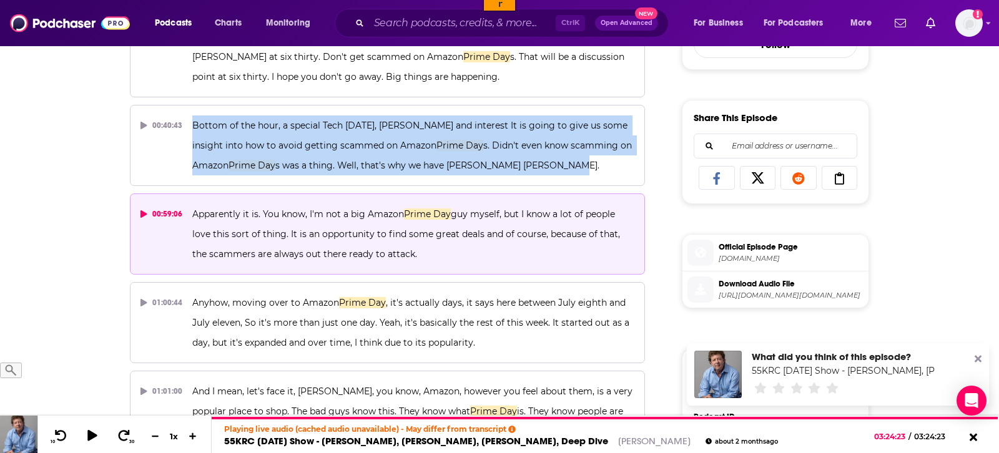
copy button "Apparently it is. You know, I'm not a big Amazon Prime Day guy myself, but I kn…"
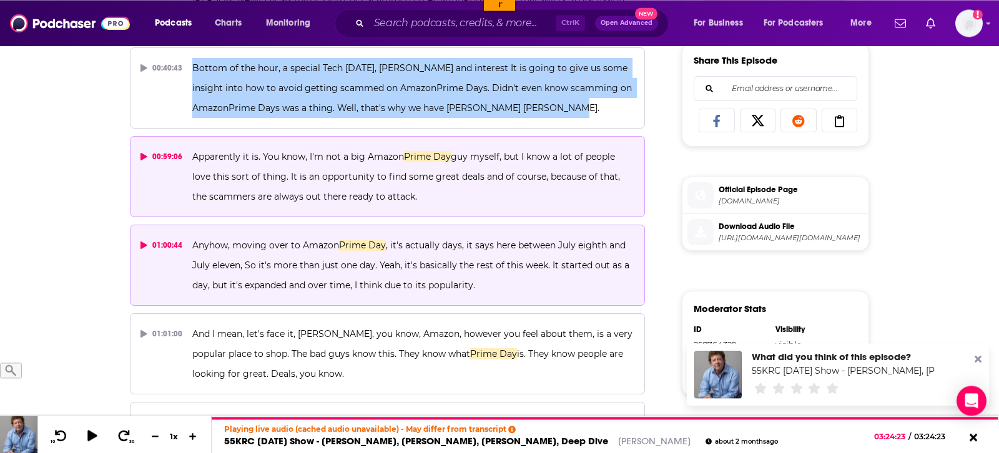
scroll to position [509, 0]
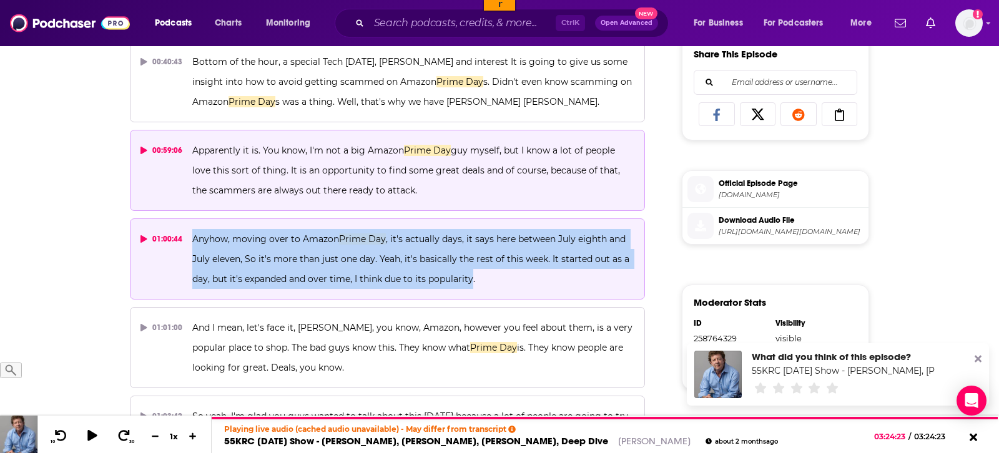
drag, startPoint x: 471, startPoint y: 277, endPoint x: 185, endPoint y: 234, distance: 289.7
click at [185, 234] on button "01:00:44 Anyhow, moving over to Amazon Prime Day , it's actually days, it says …" at bounding box center [387, 259] width 515 height 81
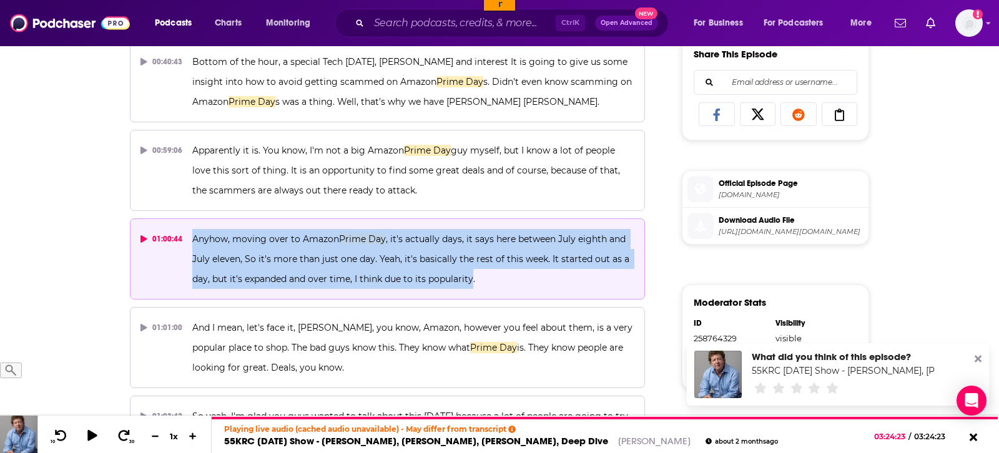
copy button "Anyhow, moving over to Amazon Prime Day , it's actually days, it says here betw…"
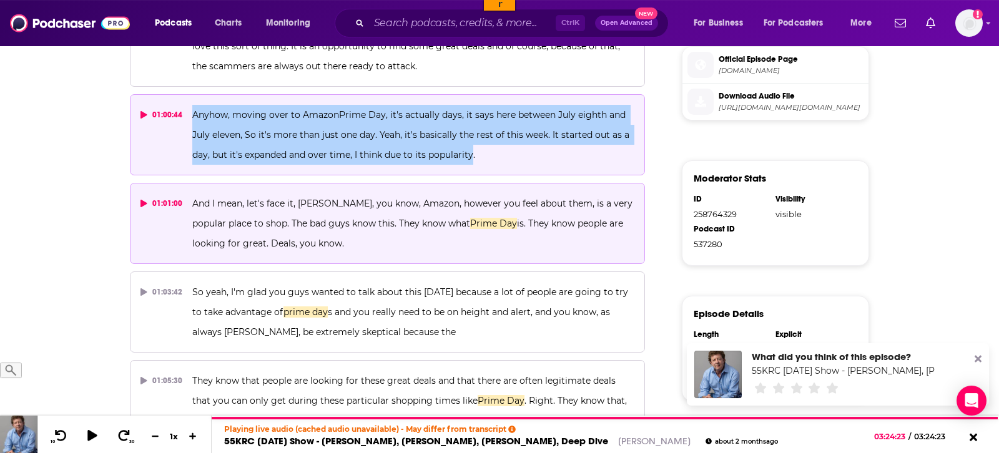
scroll to position [637, 0]
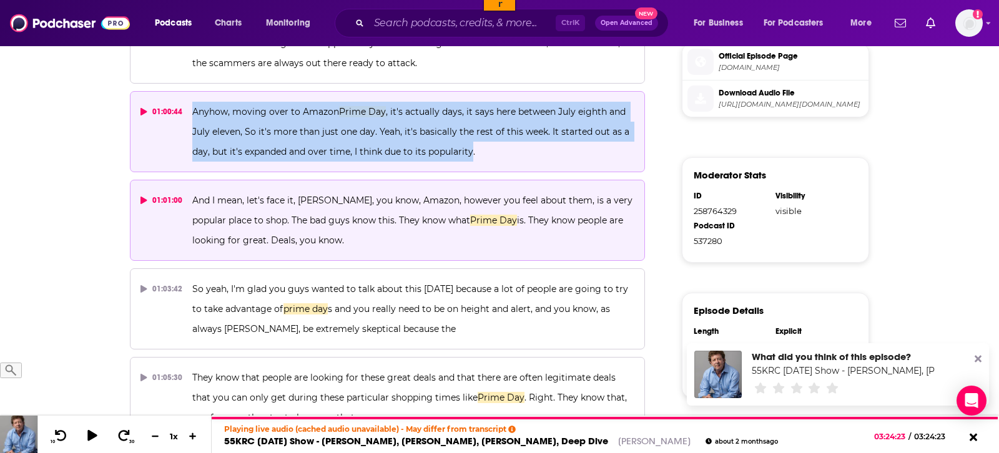
drag, startPoint x: 314, startPoint y: 241, endPoint x: 189, endPoint y: 202, distance: 130.7
click at [189, 202] on button "01:01:00 And I mean, let's face it, [PERSON_NAME], you know, Amazon, however yo…" at bounding box center [387, 220] width 515 height 81
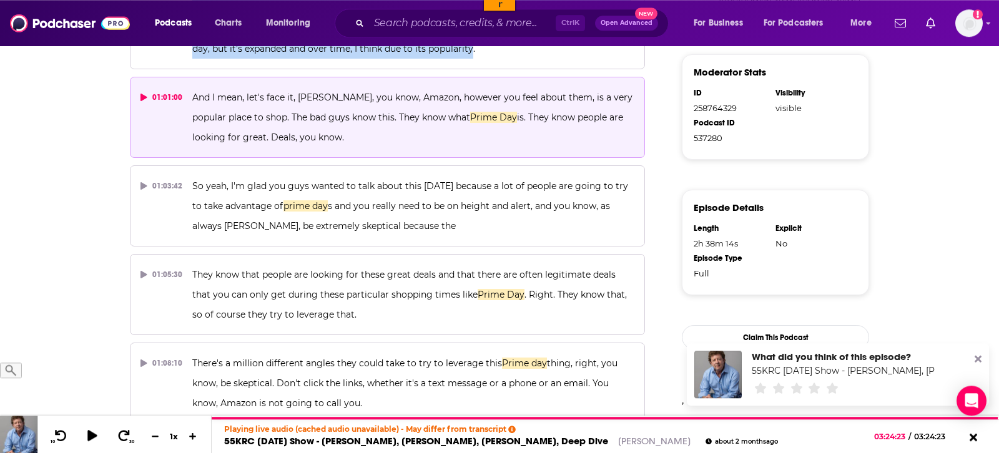
scroll to position [764, 0]
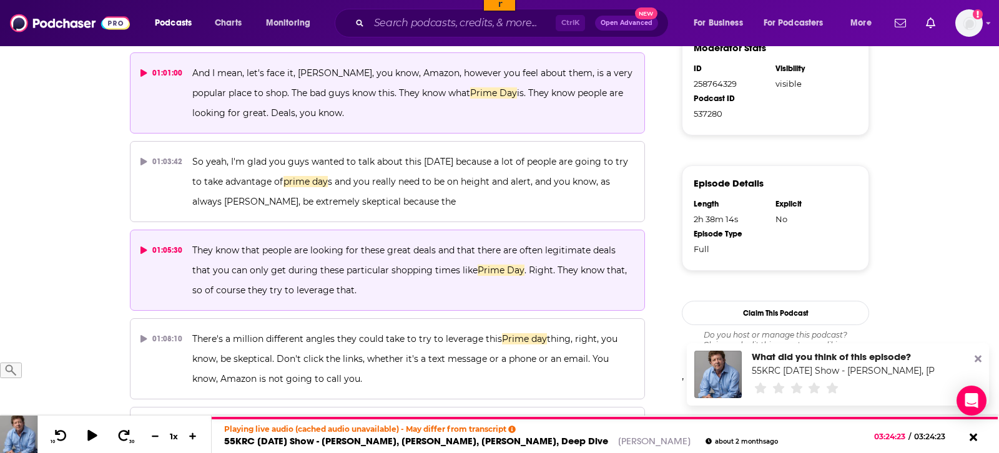
copy span "And I mean, let's face it, [PERSON_NAME], you know, Amazon, however you feel ab…"
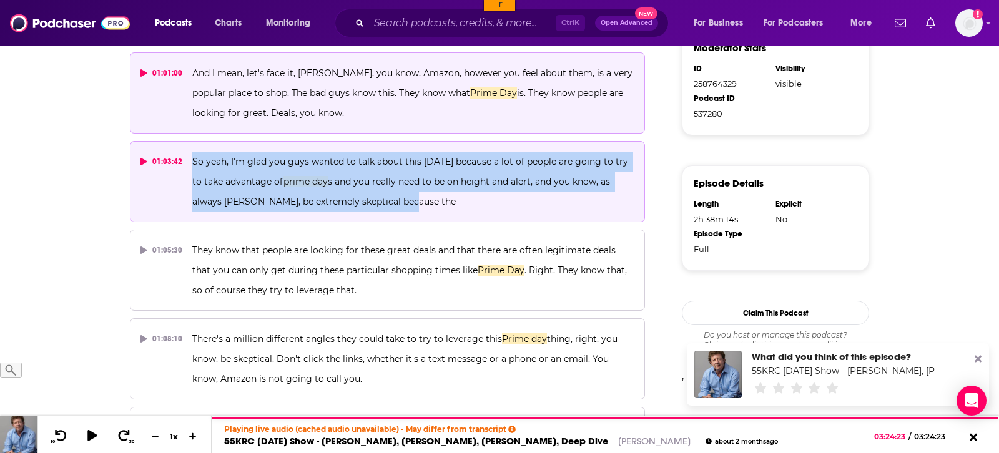
drag, startPoint x: 400, startPoint y: 200, endPoint x: 190, endPoint y: 154, distance: 215.3
click at [190, 154] on button "01:03:42 So yeah, I'm glad you guys wanted to talk about this [DATE] because a …" at bounding box center [387, 181] width 515 height 81
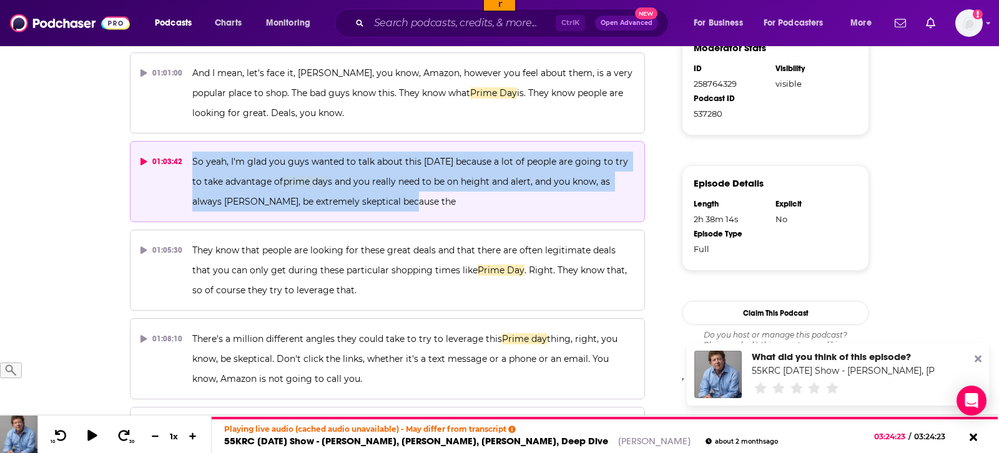
copy span "So yeah, I'm glad you guys wanted to talk about this [DATE] because a lot of pe…"
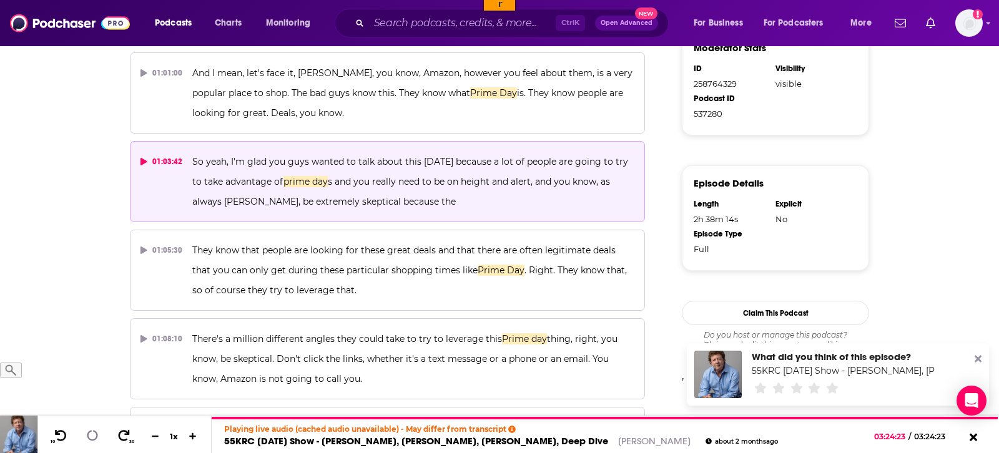
click at [414, 203] on p "So yeah, I'm glad you guys wanted to talk about this [DATE] because a lot of pe…" at bounding box center [413, 182] width 442 height 60
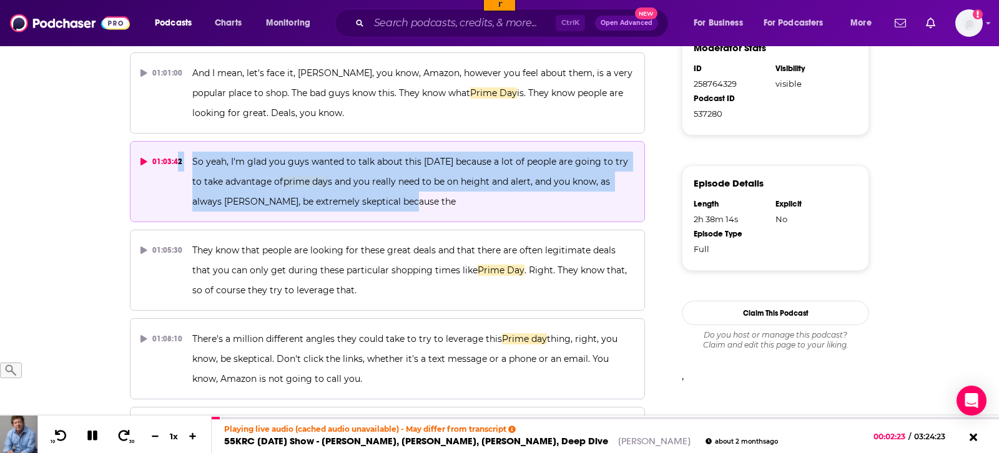
drag, startPoint x: 419, startPoint y: 196, endPoint x: 178, endPoint y: 160, distance: 243.7
click at [178, 160] on button "01:03:42 So yeah, I'm glad you guys wanted to talk about this [DATE] because a …" at bounding box center [387, 181] width 515 height 81
copy button "2 So yeah, I'm glad you guys wanted to talk about this [DATE] because a lot of …"
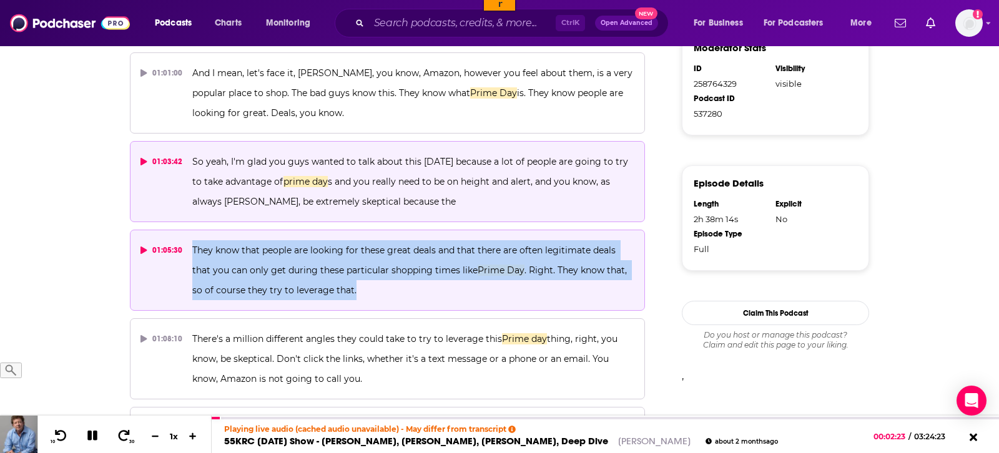
drag, startPoint x: 339, startPoint y: 292, endPoint x: 189, endPoint y: 251, distance: 155.8
click at [189, 251] on button "01:05:30 They know that people are looking for these great deals and that there…" at bounding box center [387, 270] width 515 height 81
